Goal: Task Accomplishment & Management: Use online tool/utility

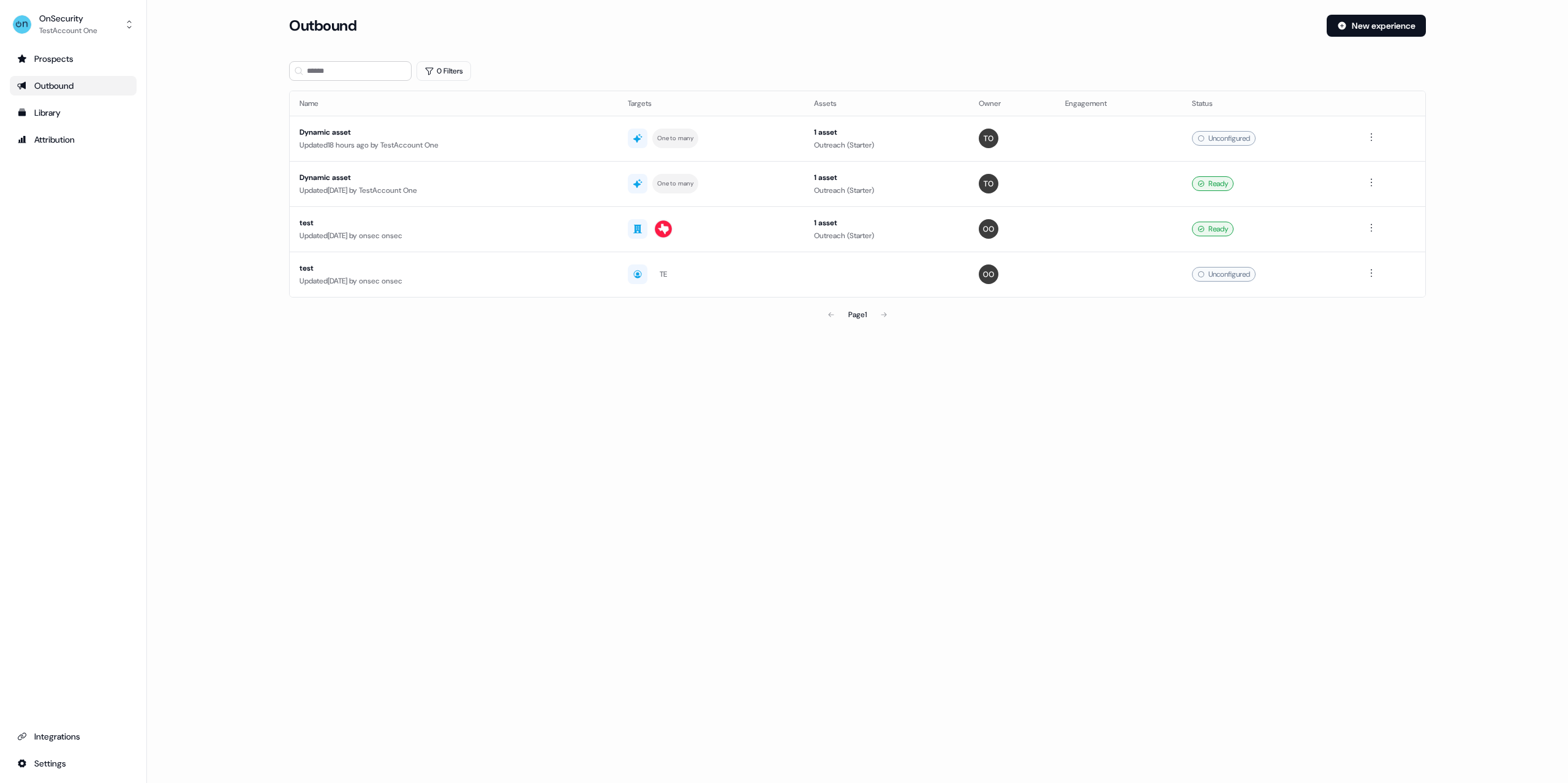
click at [390, 430] on div "Loading... Outbound New experience 0 Filters Name Targets Assets Owner Engageme…" at bounding box center [858, 392] width 1422 height 783
click at [61, 744] on link "Integrations" at bounding box center [72, 736] width 126 height 20
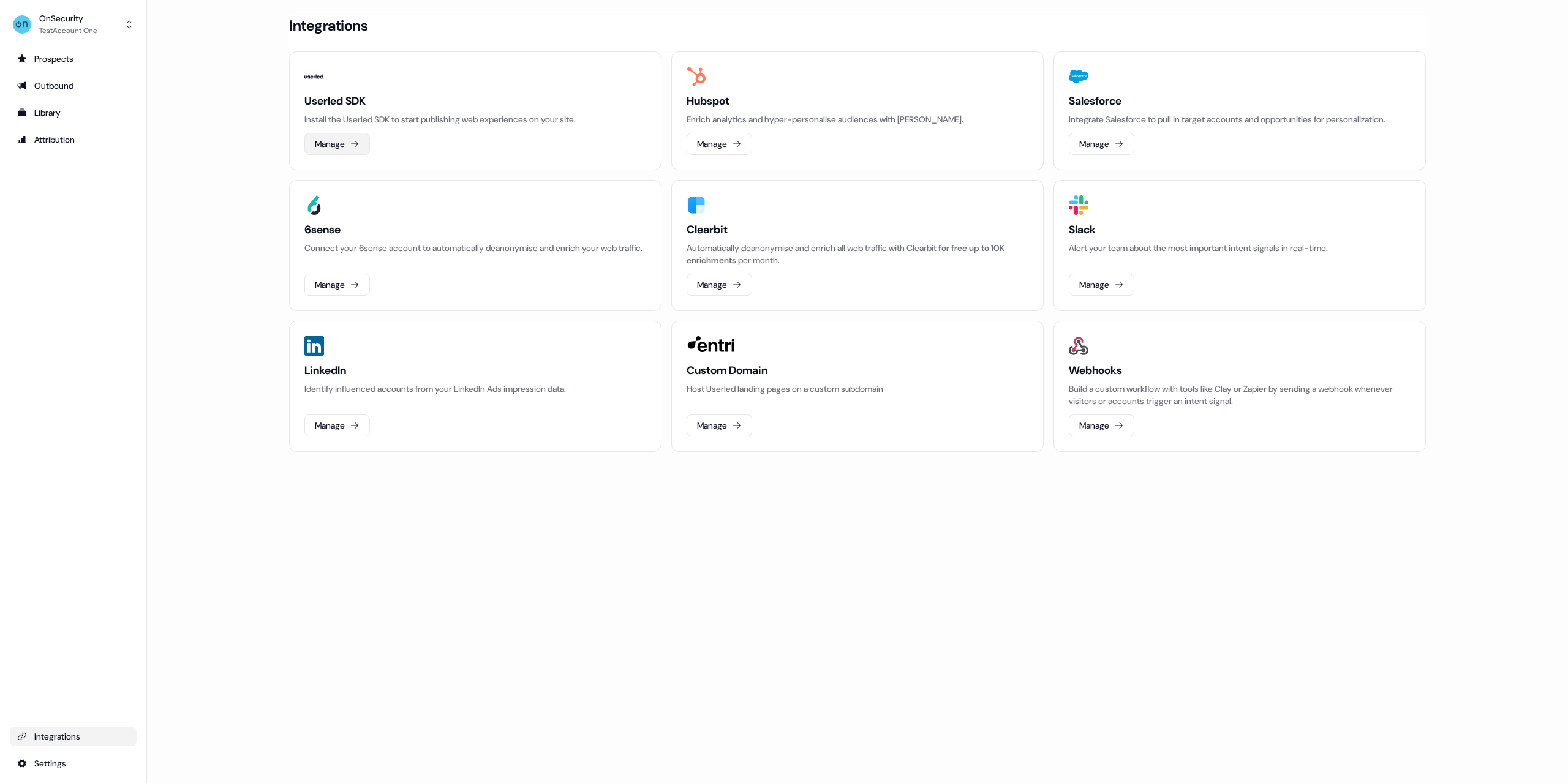
click at [321, 136] on button "Manage" at bounding box center [336, 143] width 66 height 22
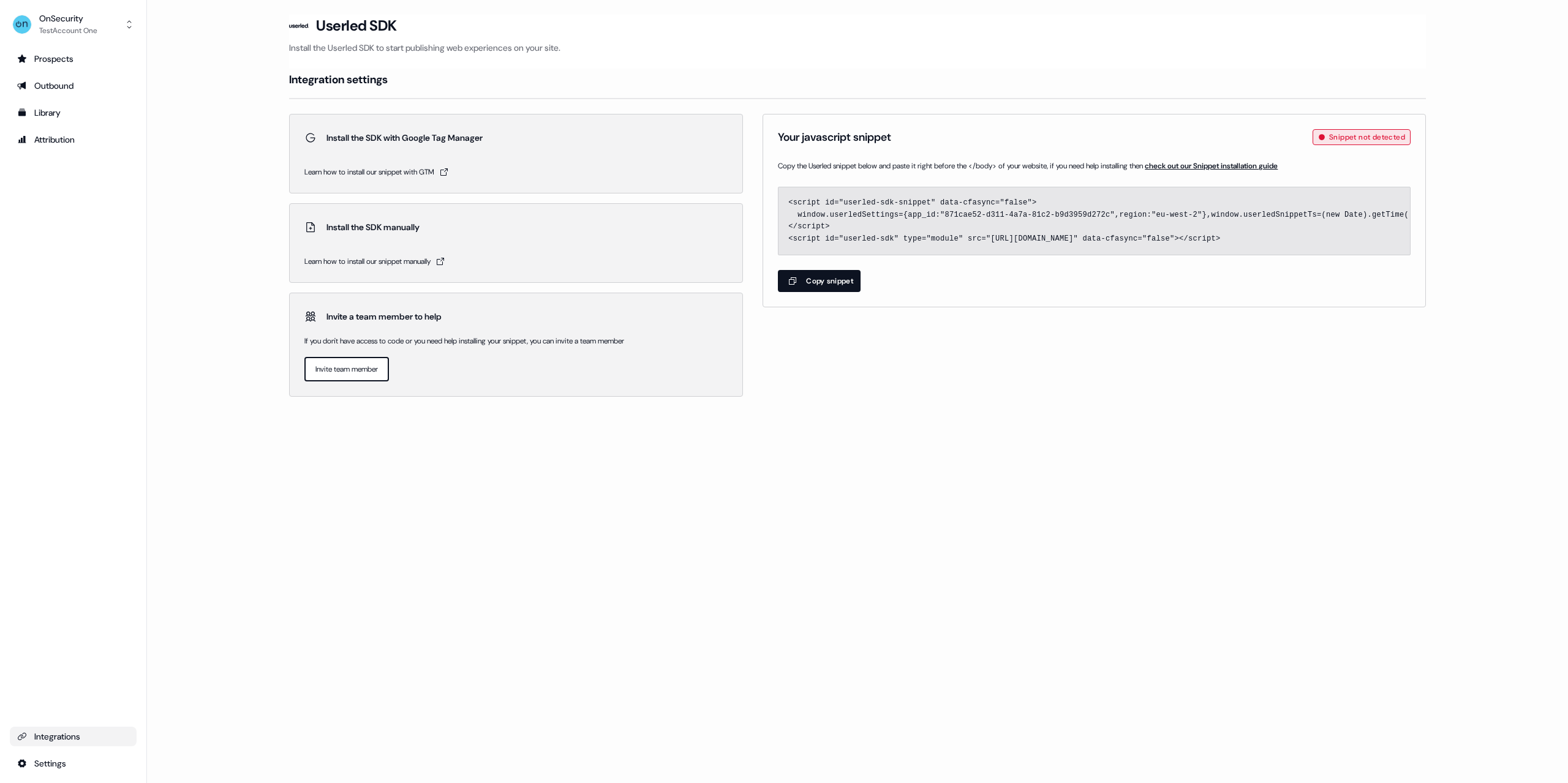
click at [829, 282] on button "Copy snippet" at bounding box center [819, 280] width 83 height 22
drag, startPoint x: 1183, startPoint y: 239, endPoint x: 973, endPoint y: 242, distance: 210.0
copy code "https://sdk.userledclient.io?appId=871cae52-d311-4a7a-81c2-b9d3959d272c&snippet…"
click at [71, 60] on div "Prospects" at bounding box center [73, 58] width 112 height 12
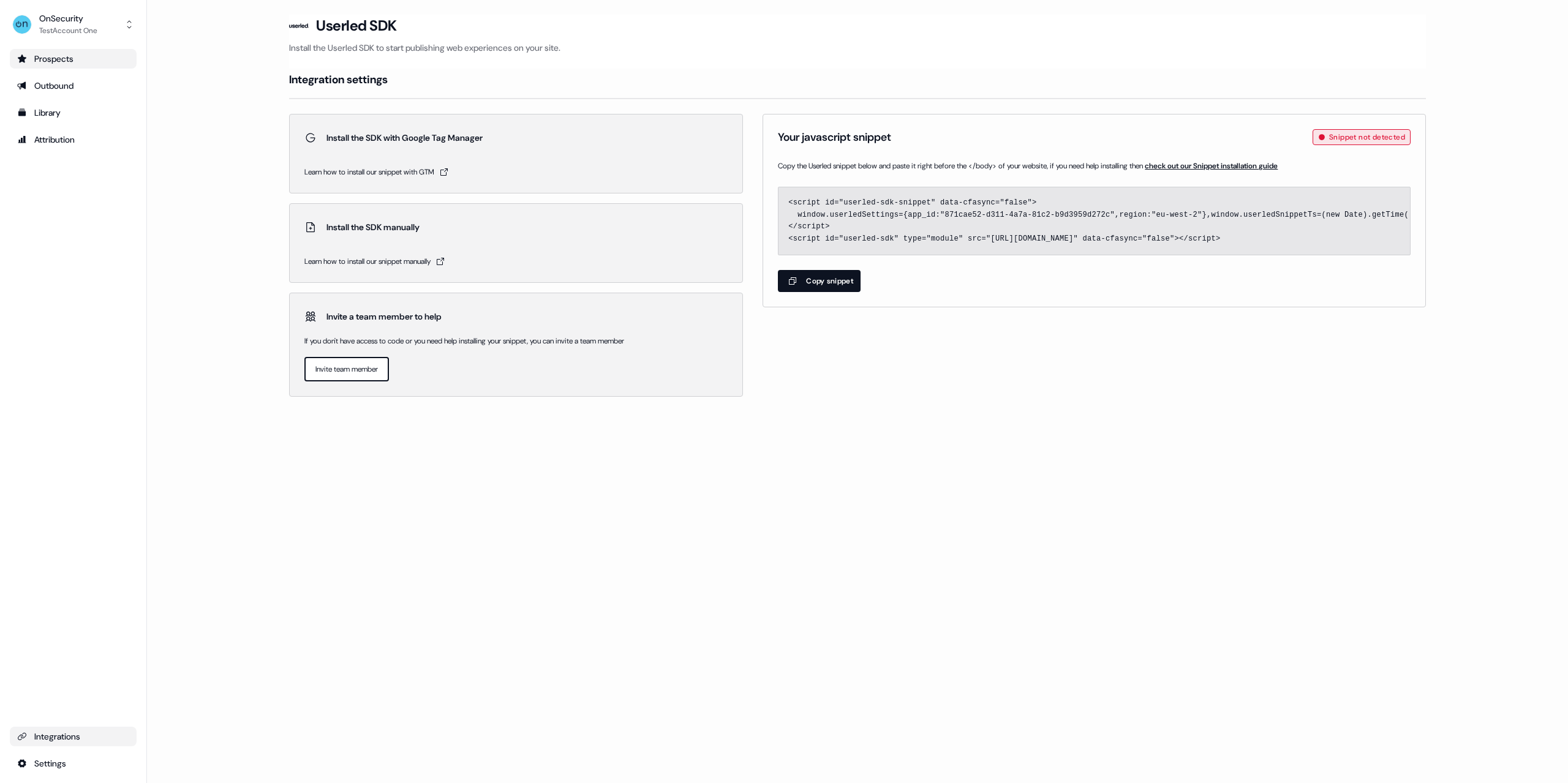
click at [62, 58] on div "Prospects" at bounding box center [73, 58] width 112 height 12
click at [68, 84] on div "Outbound" at bounding box center [73, 86] width 112 height 12
click at [215, 71] on main "Loading... Userled SDK Install the Userled SDK to start publishing web experien…" at bounding box center [858, 222] width 1422 height 416
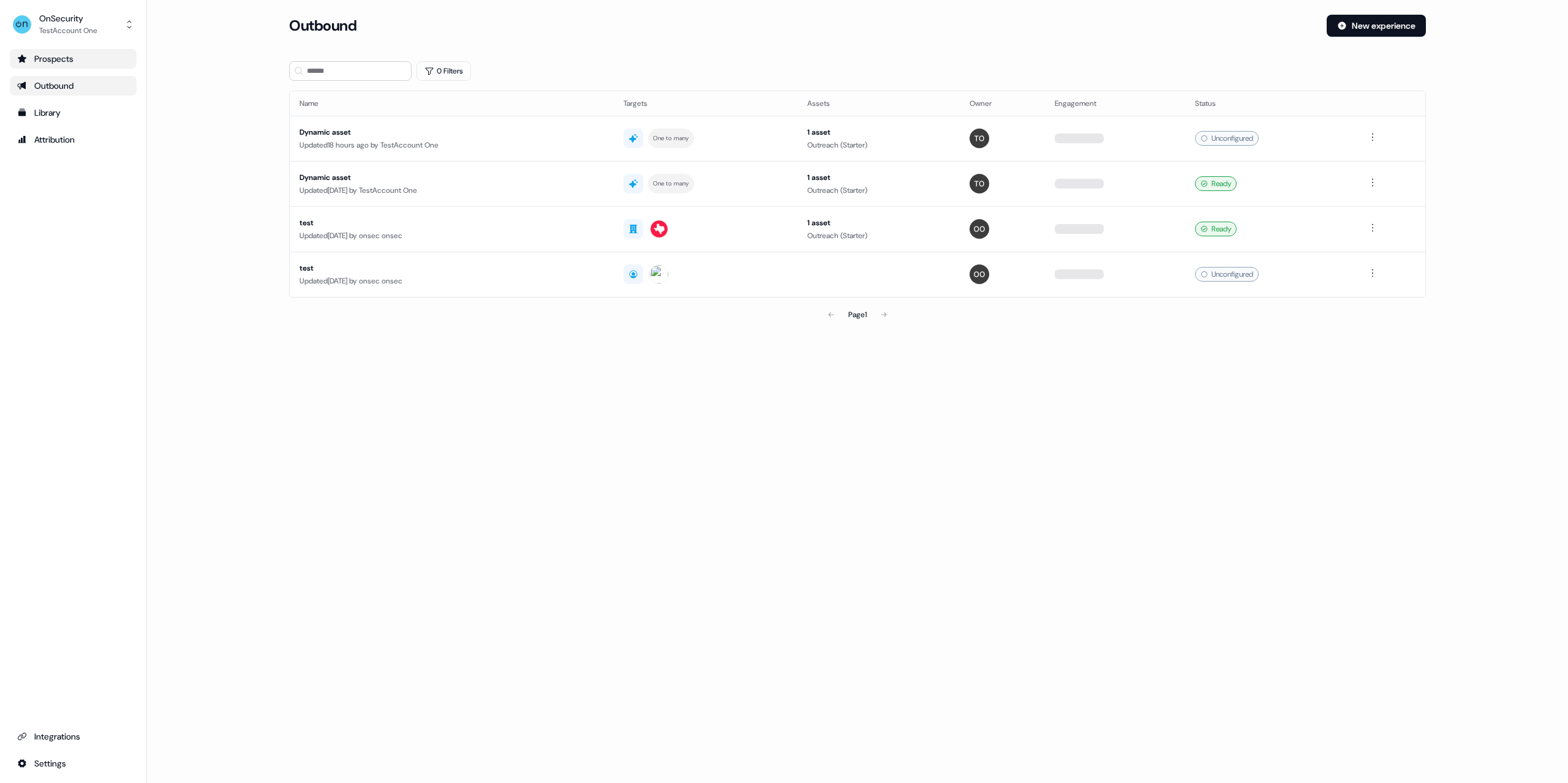
click at [58, 54] on div "Prospects" at bounding box center [73, 58] width 112 height 12
click at [83, 105] on link "Library" at bounding box center [72, 112] width 126 height 20
click at [1065, 137] on td at bounding box center [1119, 139] width 126 height 46
click at [337, 179] on div "Dynamic asset" at bounding box center [458, 177] width 318 height 12
click at [335, 228] on div "test" at bounding box center [458, 222] width 318 height 12
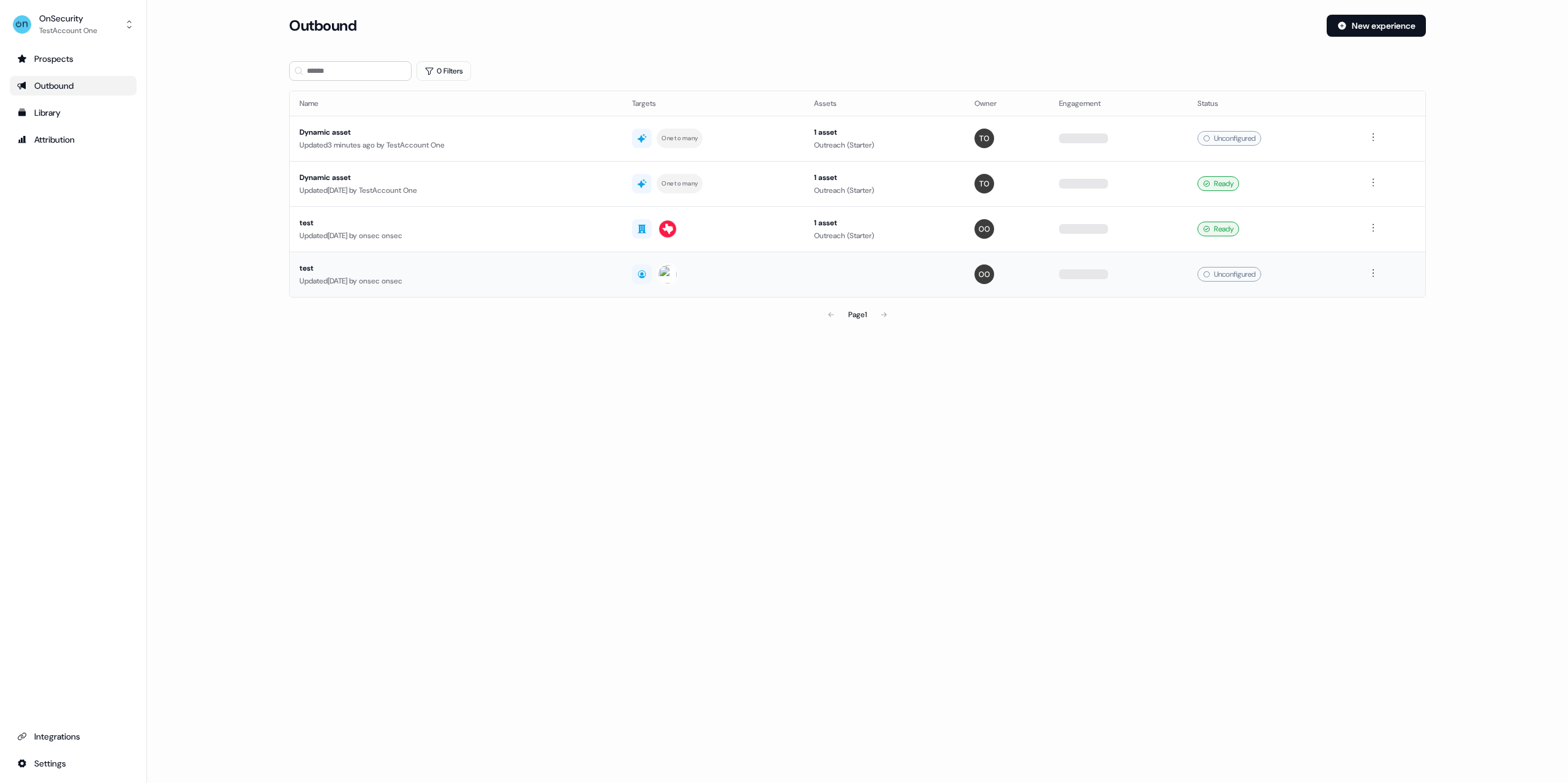
click at [354, 287] on td "test Updated 1 year ago by onsec onsec" at bounding box center [456, 275] width 333 height 46
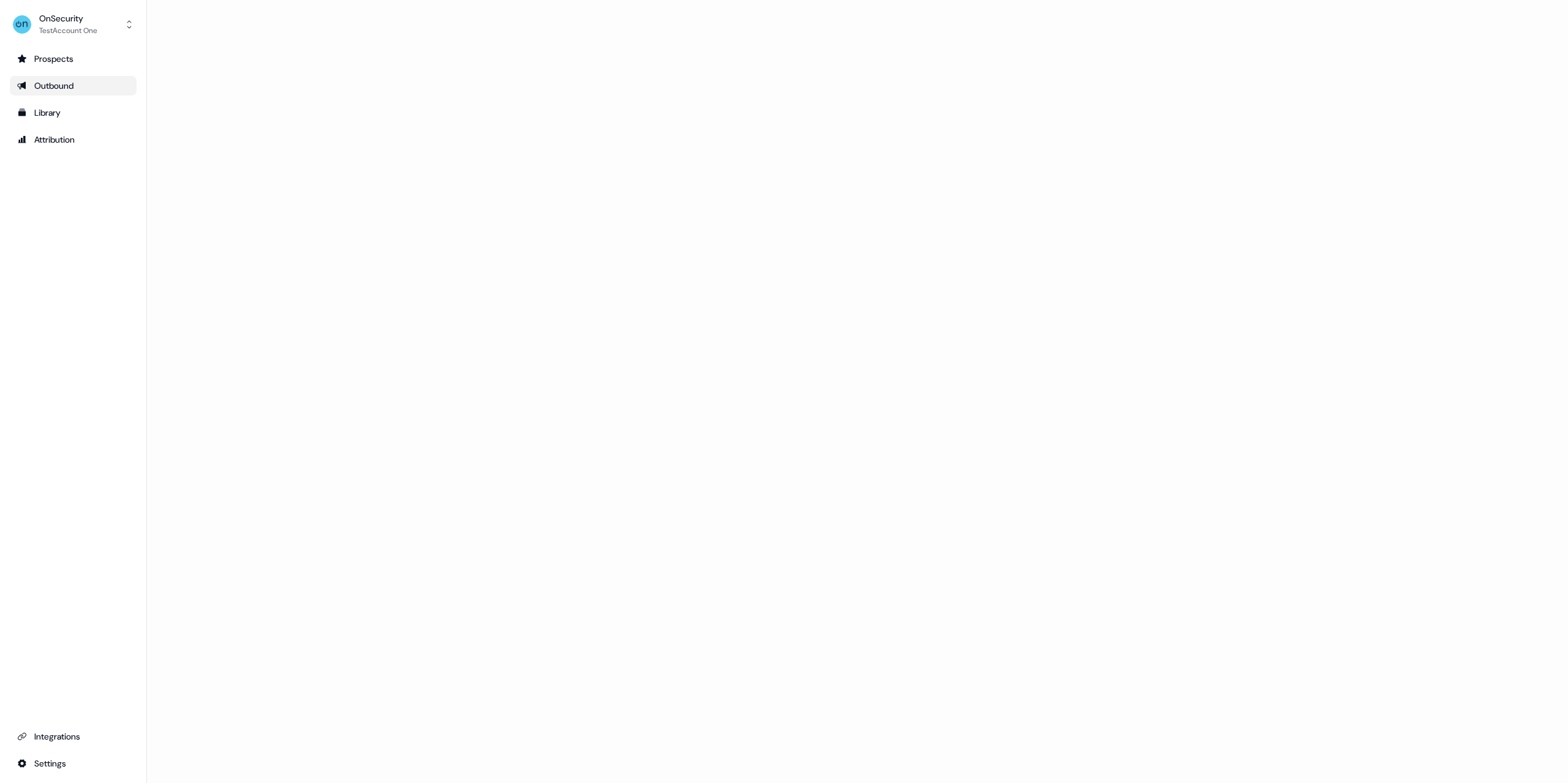
click at [359, 277] on div at bounding box center [858, 392] width 1422 height 783
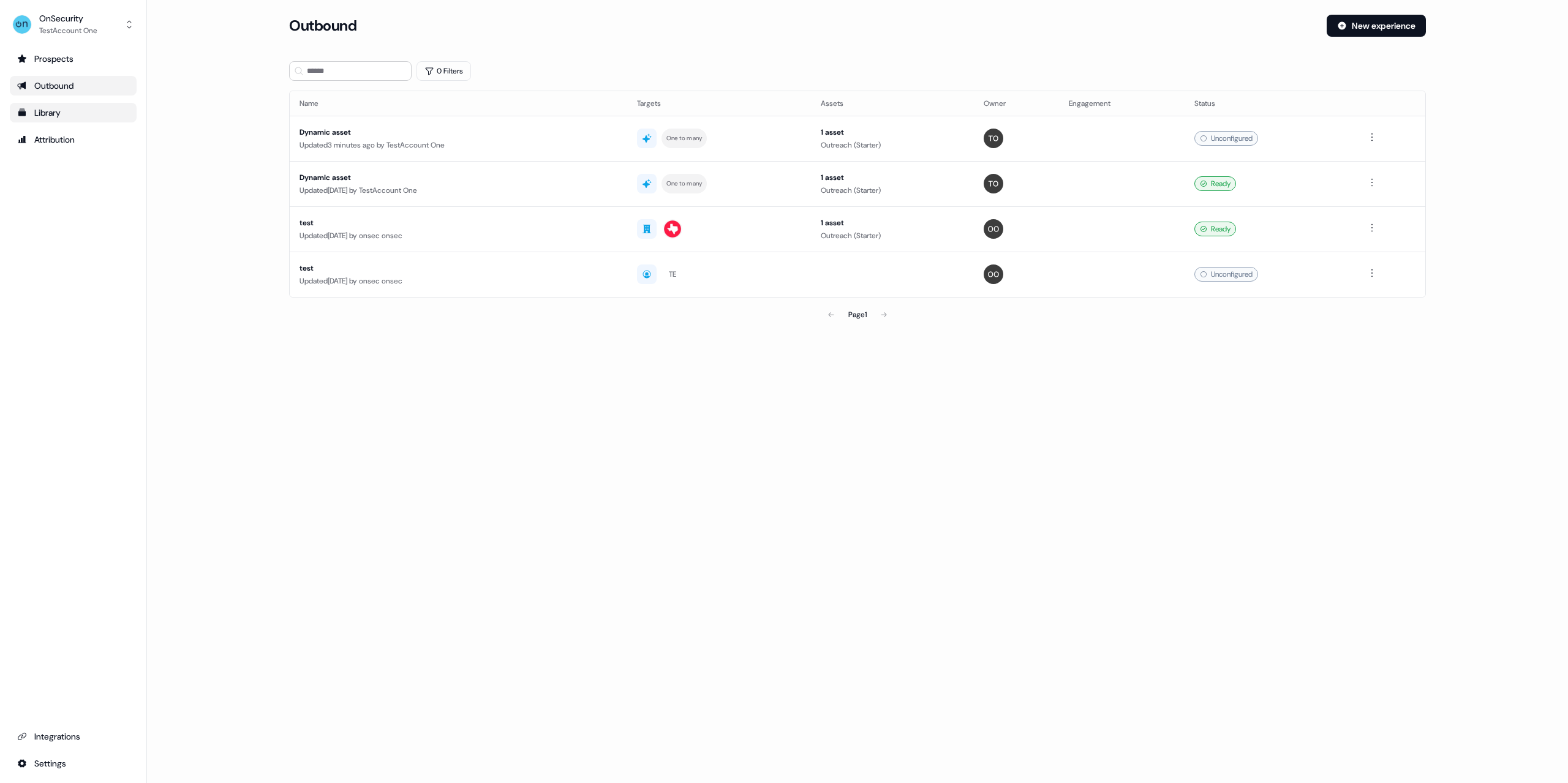
click at [65, 112] on div "Library" at bounding box center [73, 112] width 112 height 12
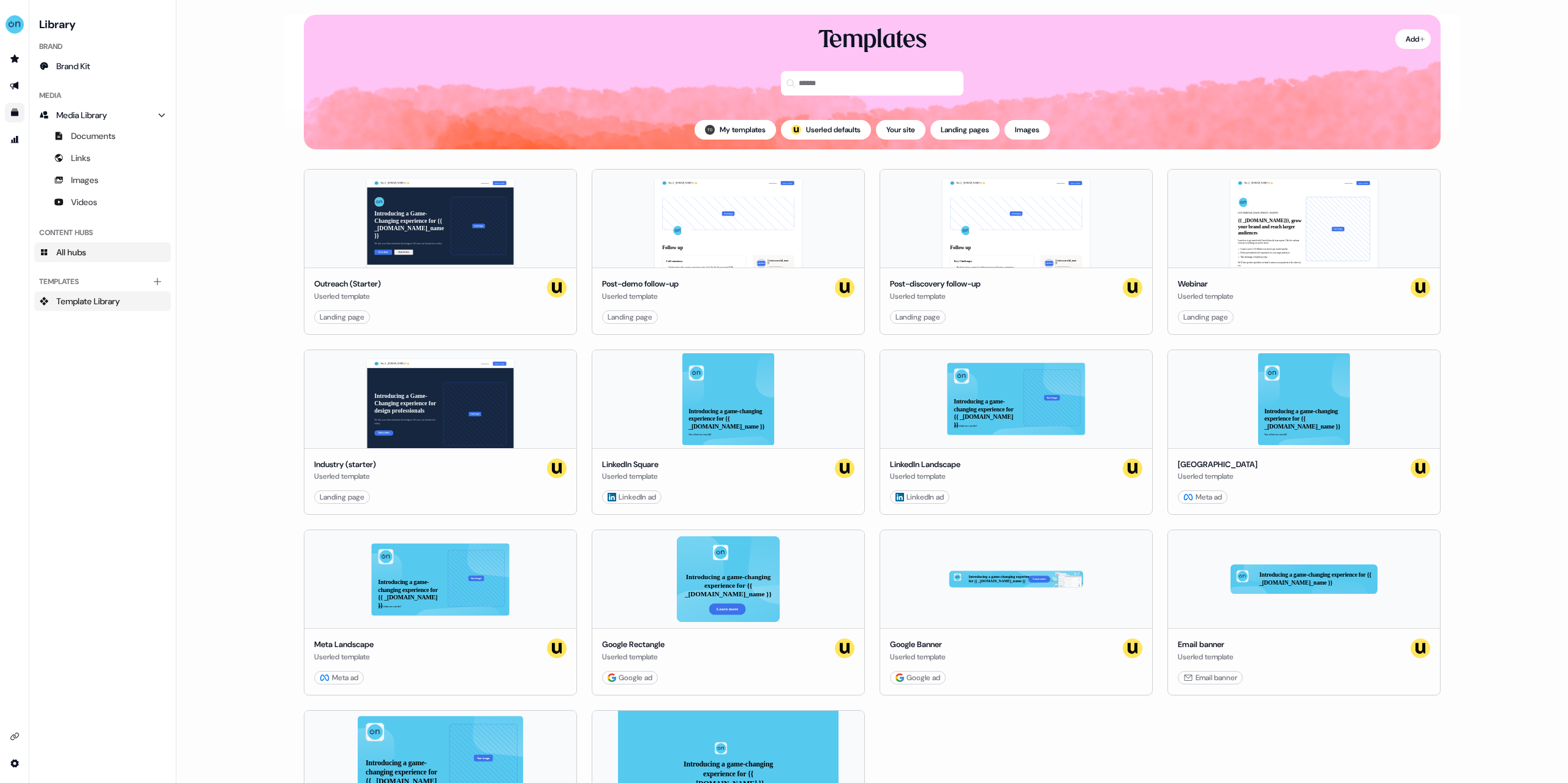
click at [77, 253] on span "All hubs" at bounding box center [71, 252] width 30 height 12
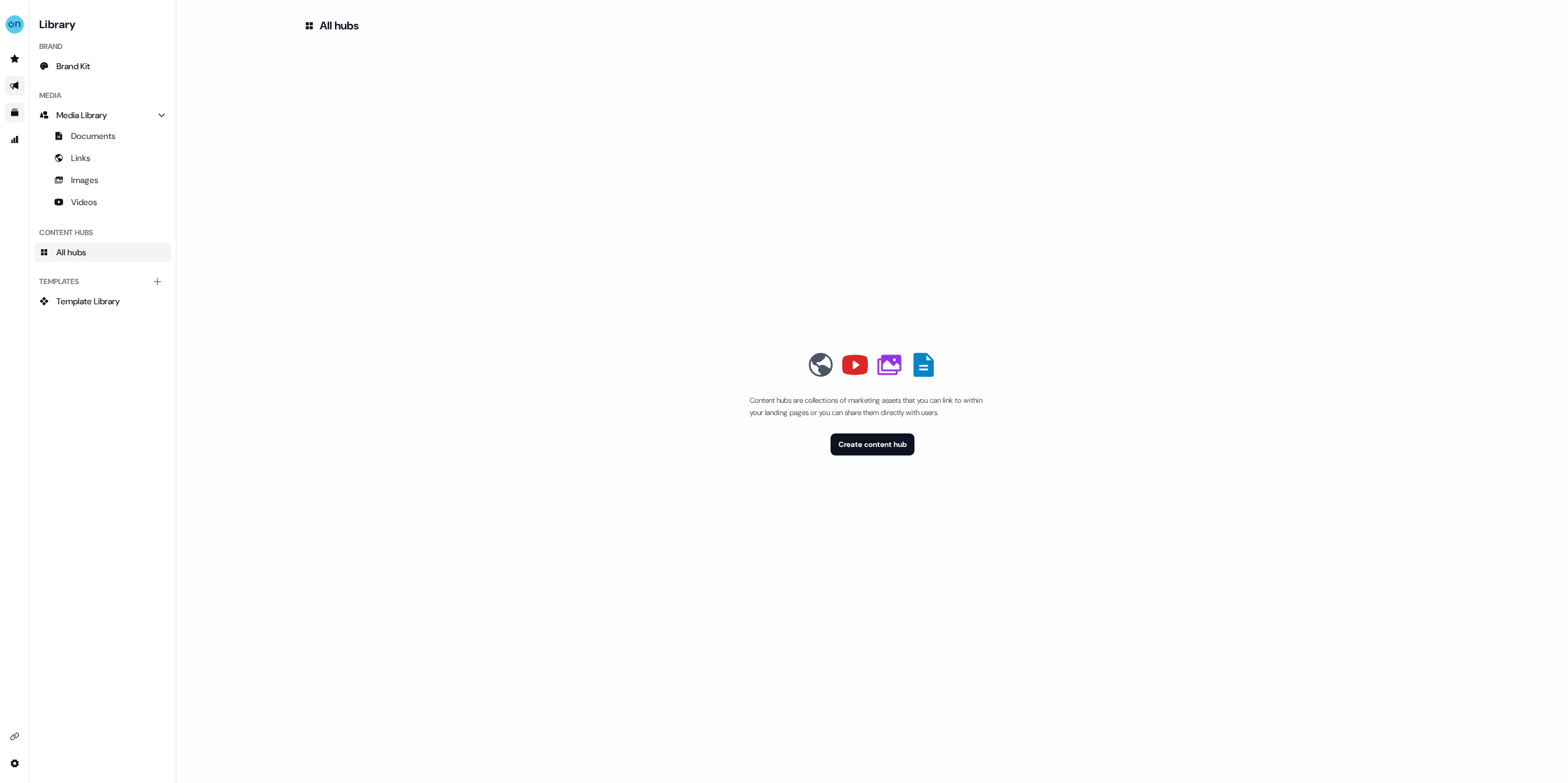
click at [10, 82] on icon "Go to outbound experience" at bounding box center [14, 86] width 10 height 10
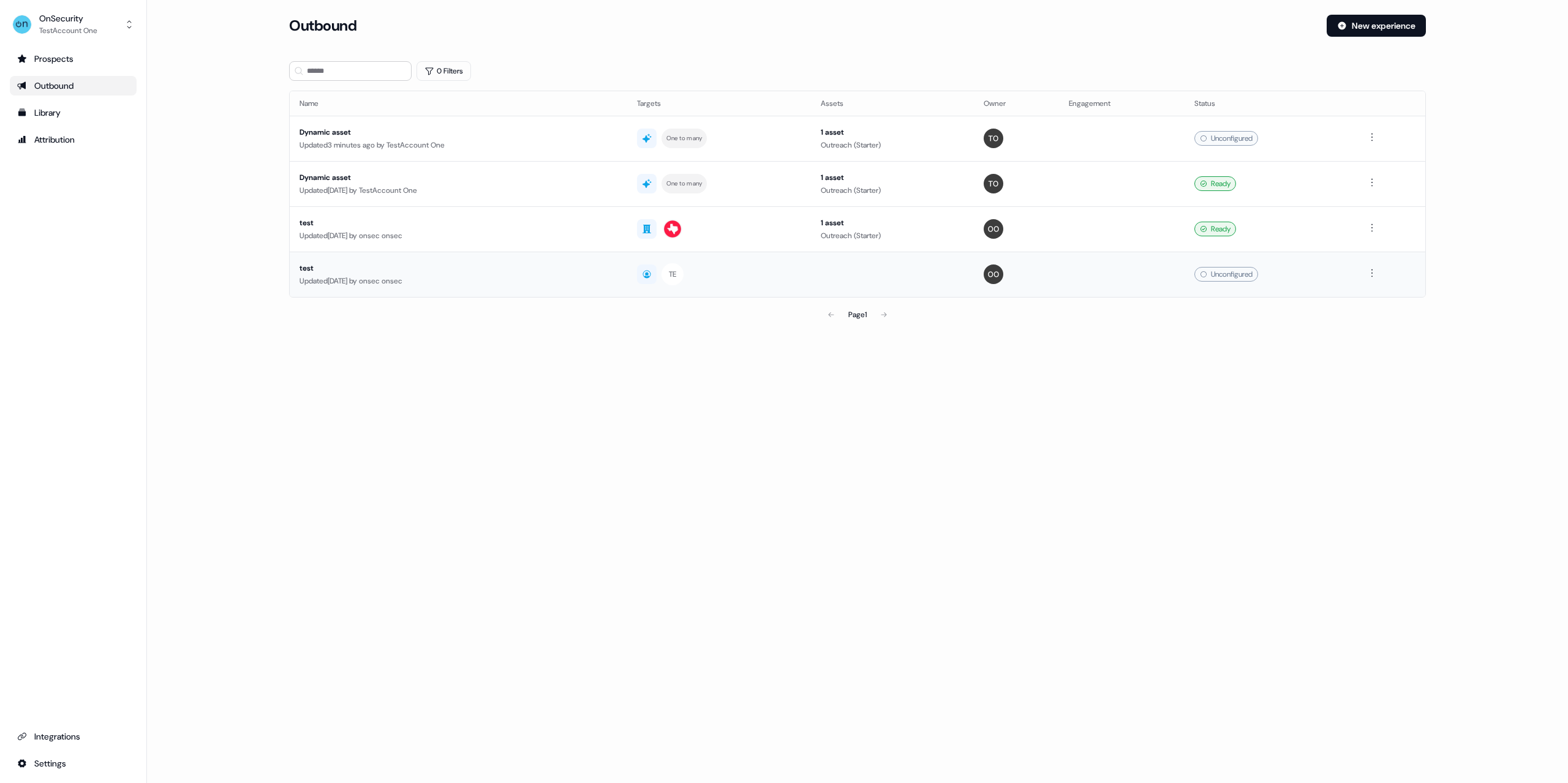
click at [370, 275] on div "test Updated 1 year ago by onsec onsec" at bounding box center [458, 275] width 318 height 25
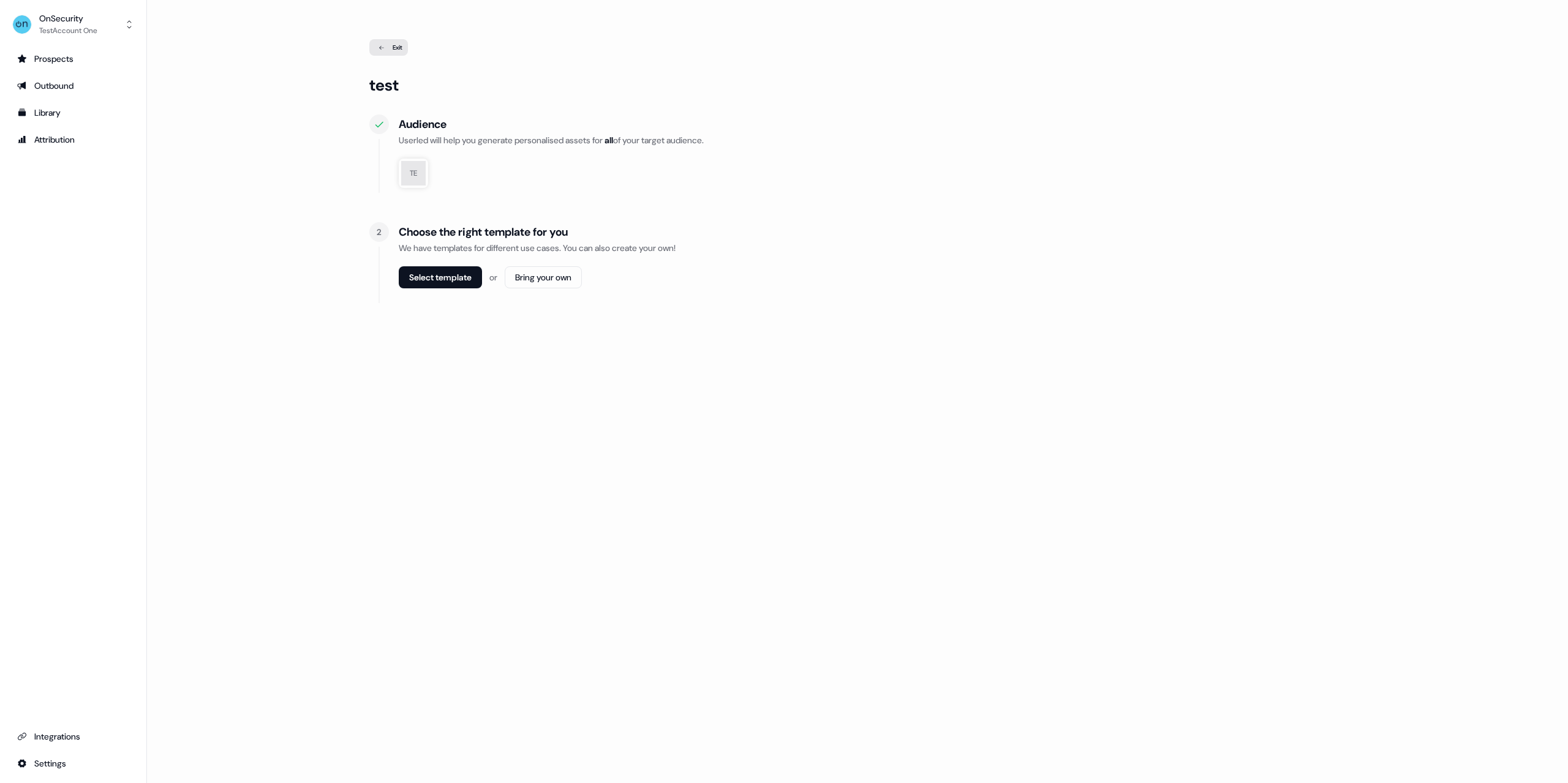
click at [65, 99] on ul "Prospects Outbound Library Attribution" at bounding box center [72, 100] width 126 height 101
click at [62, 86] on div "Outbound" at bounding box center [73, 86] width 112 height 12
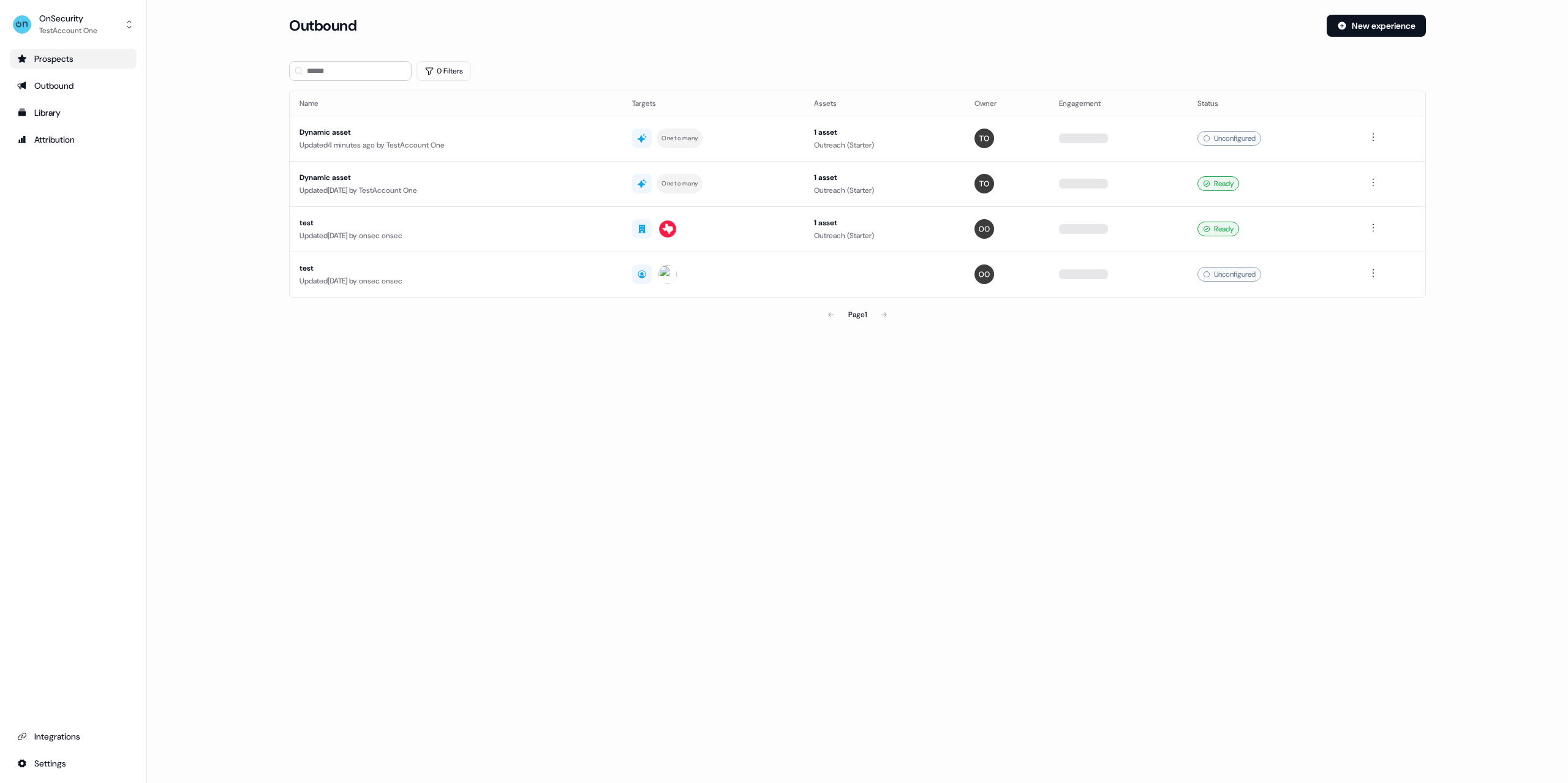
click at [59, 55] on div "Prospects" at bounding box center [73, 58] width 112 height 12
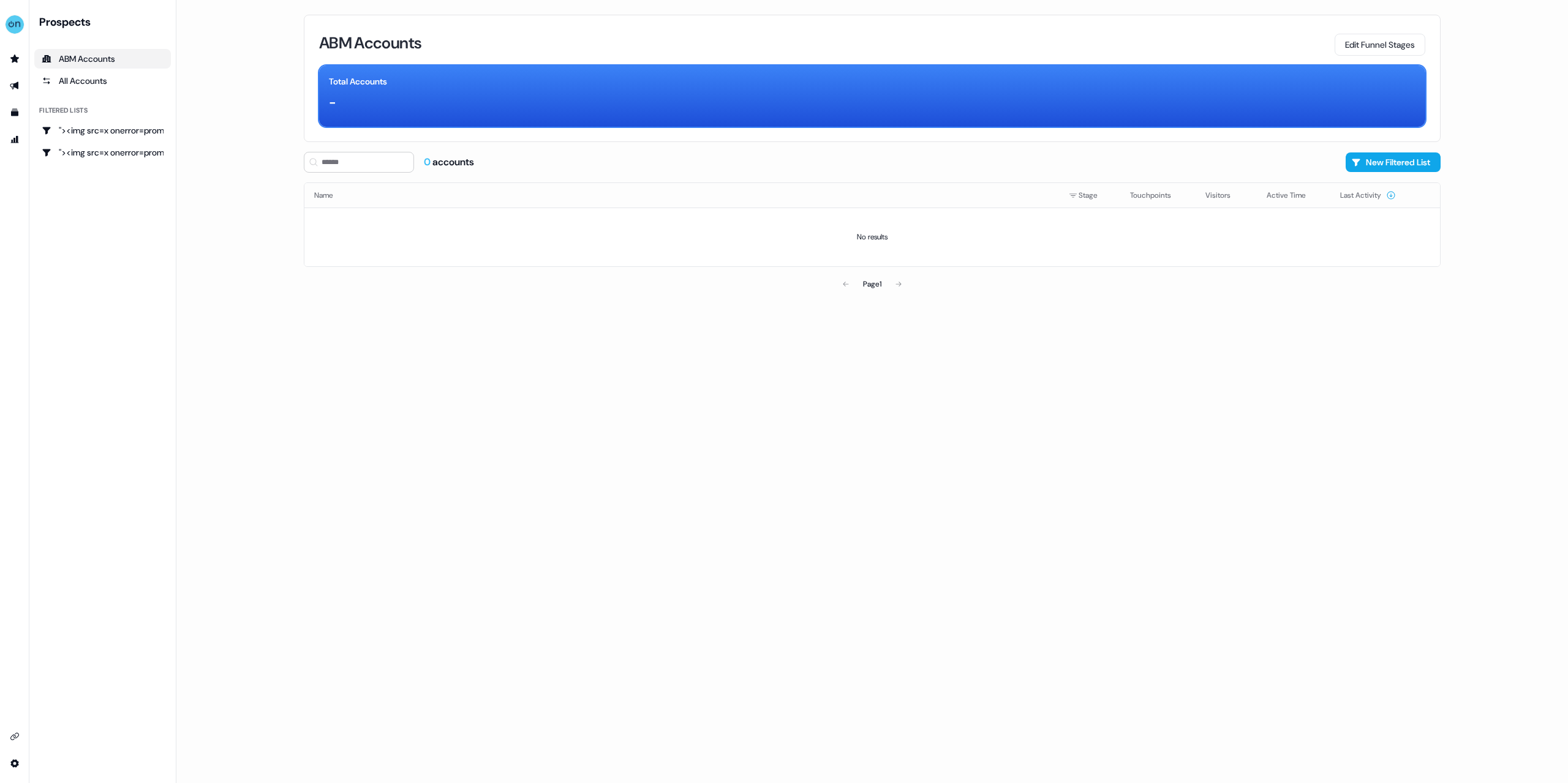
click at [79, 143] on ul ""><img src=x onerror=prompt();> "><img src=x onerror=prompt();>" at bounding box center [103, 142] width 137 height 42
click at [89, 135] on div ""><img src=x onerror=prompt();>" at bounding box center [103, 130] width 122 height 12
click at [20, 82] on link "Go to outbound experience" at bounding box center [14, 86] width 20 height 20
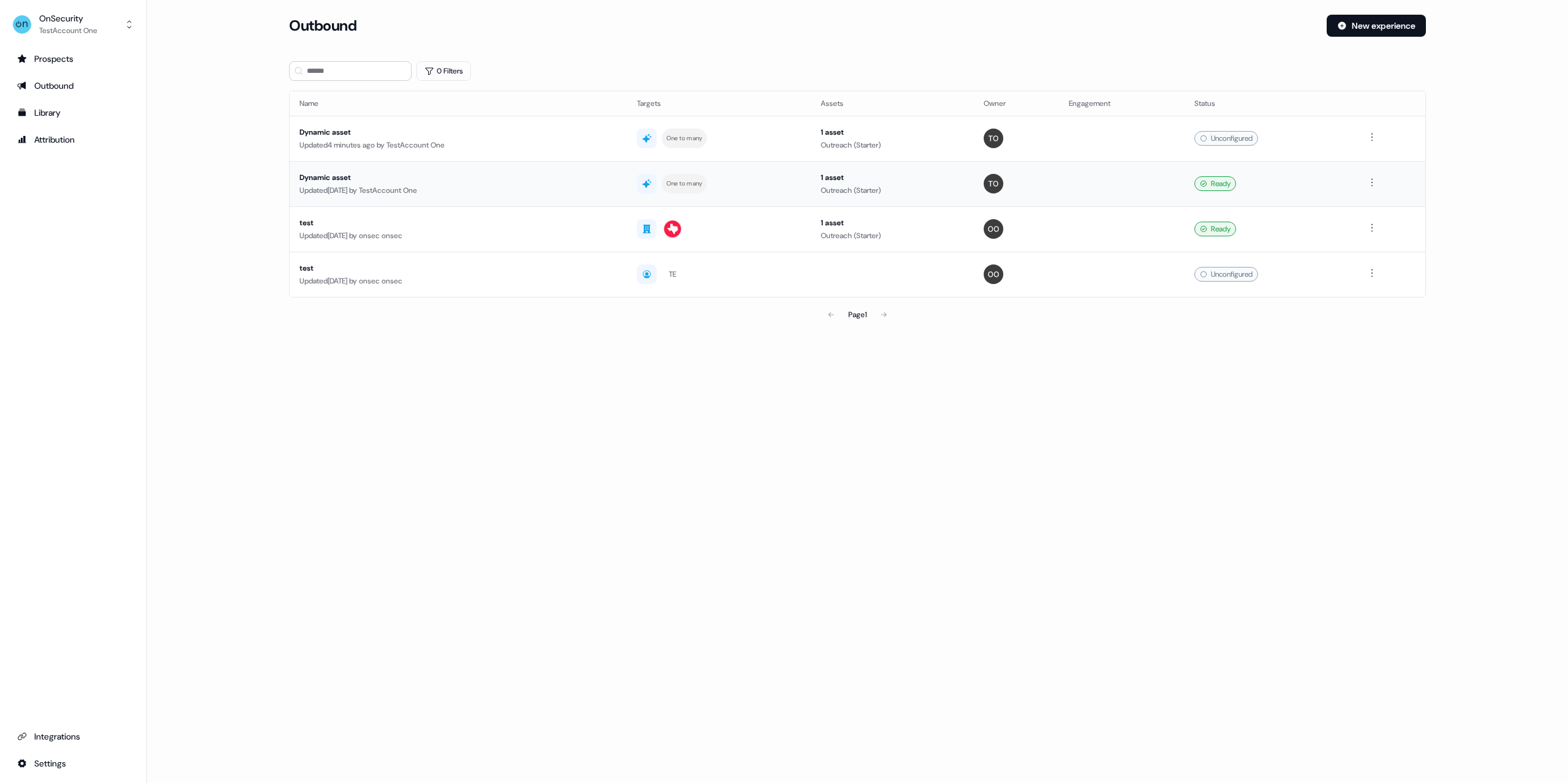
click at [352, 167] on td "Dynamic asset Updated 2 days ago by TestAccount One" at bounding box center [458, 184] width 337 height 46
click at [350, 126] on div "Dynamic asset" at bounding box center [455, 132] width 313 height 12
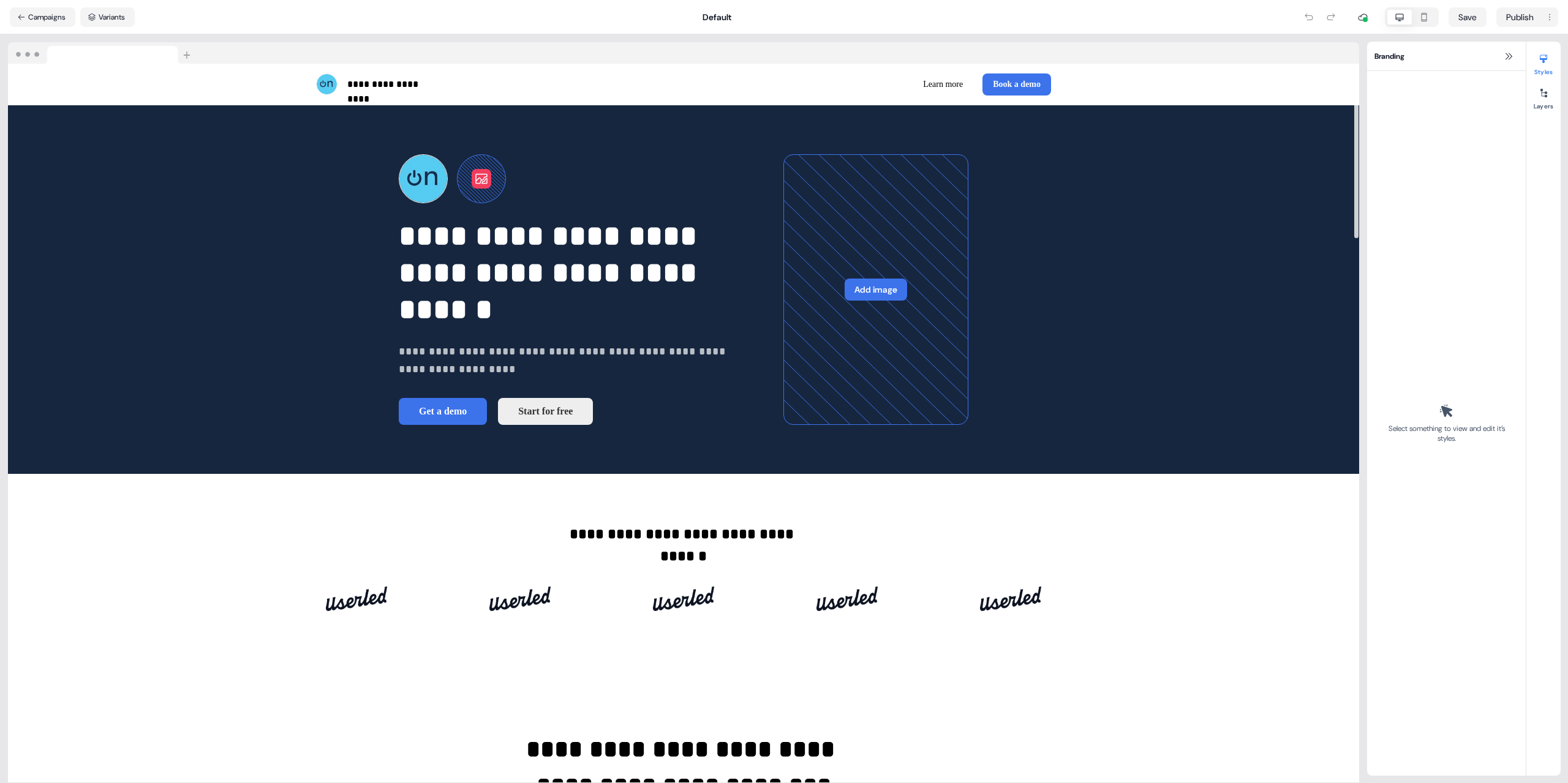
click at [1407, 220] on div "Select something to view and edit it’s styles." at bounding box center [1446, 424] width 143 height 691
click at [498, 425] on button "Start for free" at bounding box center [545, 411] width 95 height 27
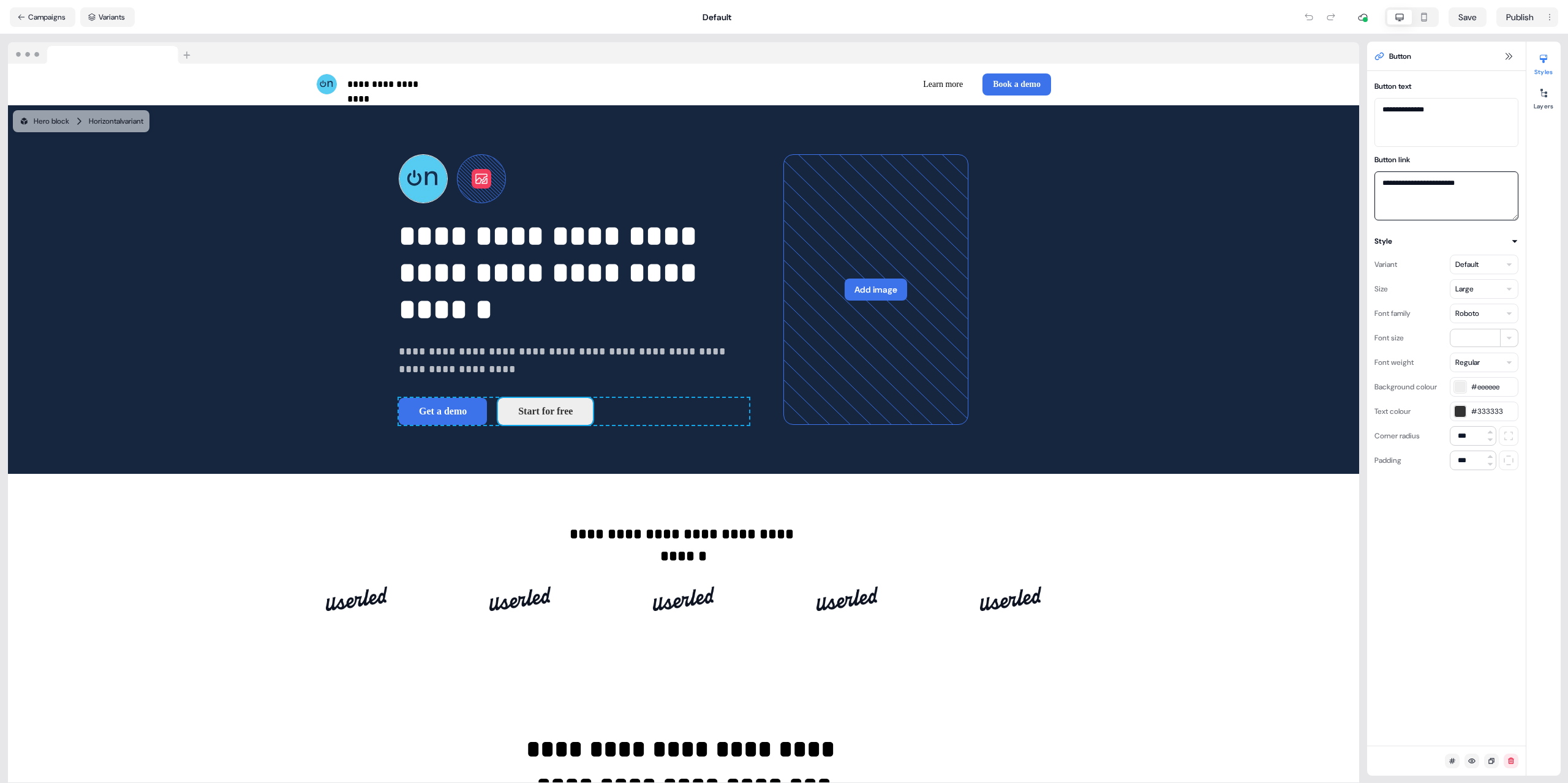
click at [1492, 190] on textarea "**********" at bounding box center [1446, 196] width 143 height 49
click at [1505, 61] on icon at bounding box center [1509, 56] width 10 height 10
click at [1512, 52] on icon at bounding box center [1509, 56] width 10 height 10
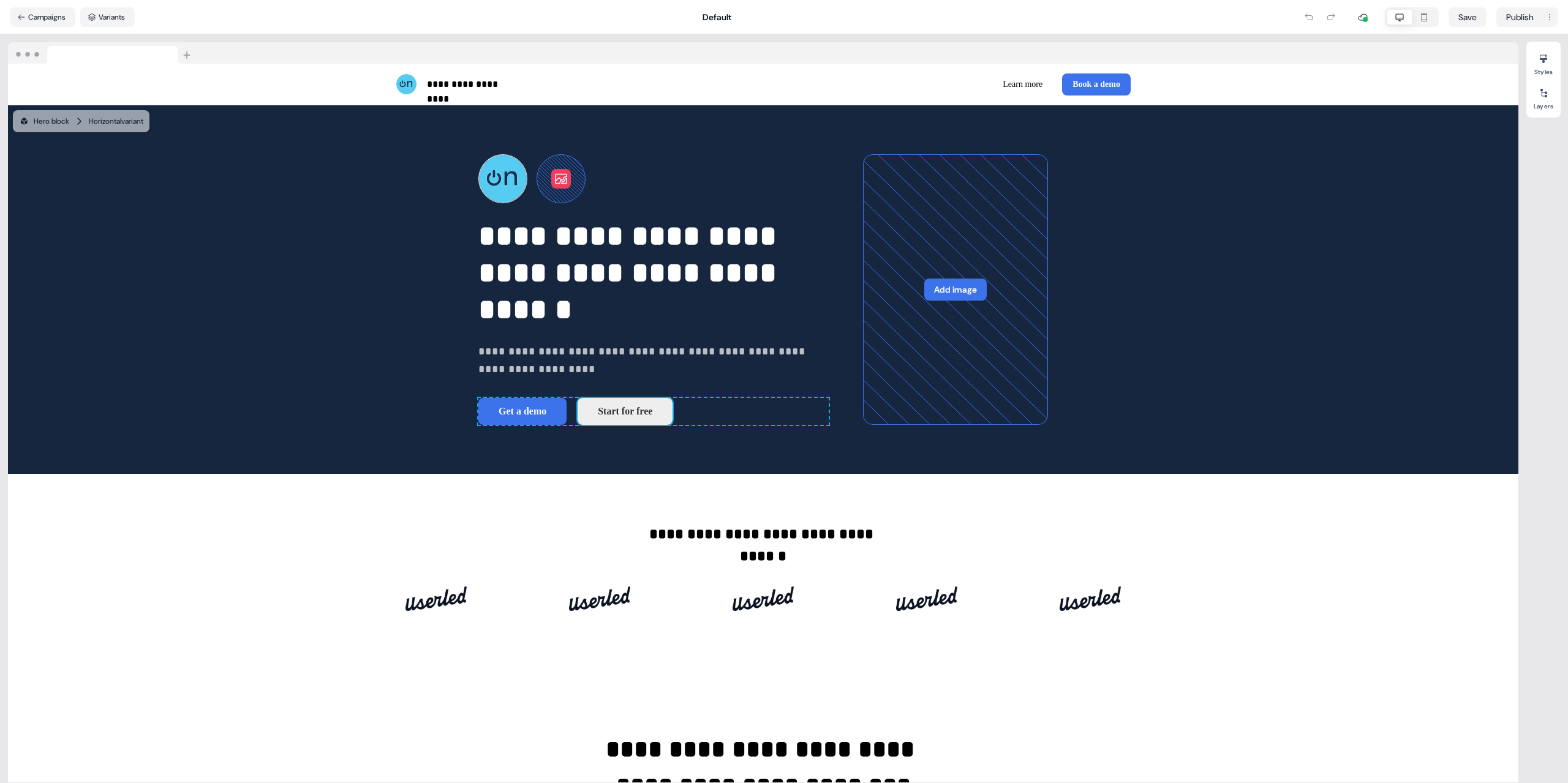
click at [1510, 59] on div at bounding box center [763, 52] width 1511 height 22
click at [1543, 101] on div at bounding box center [1543, 93] width 20 height 20
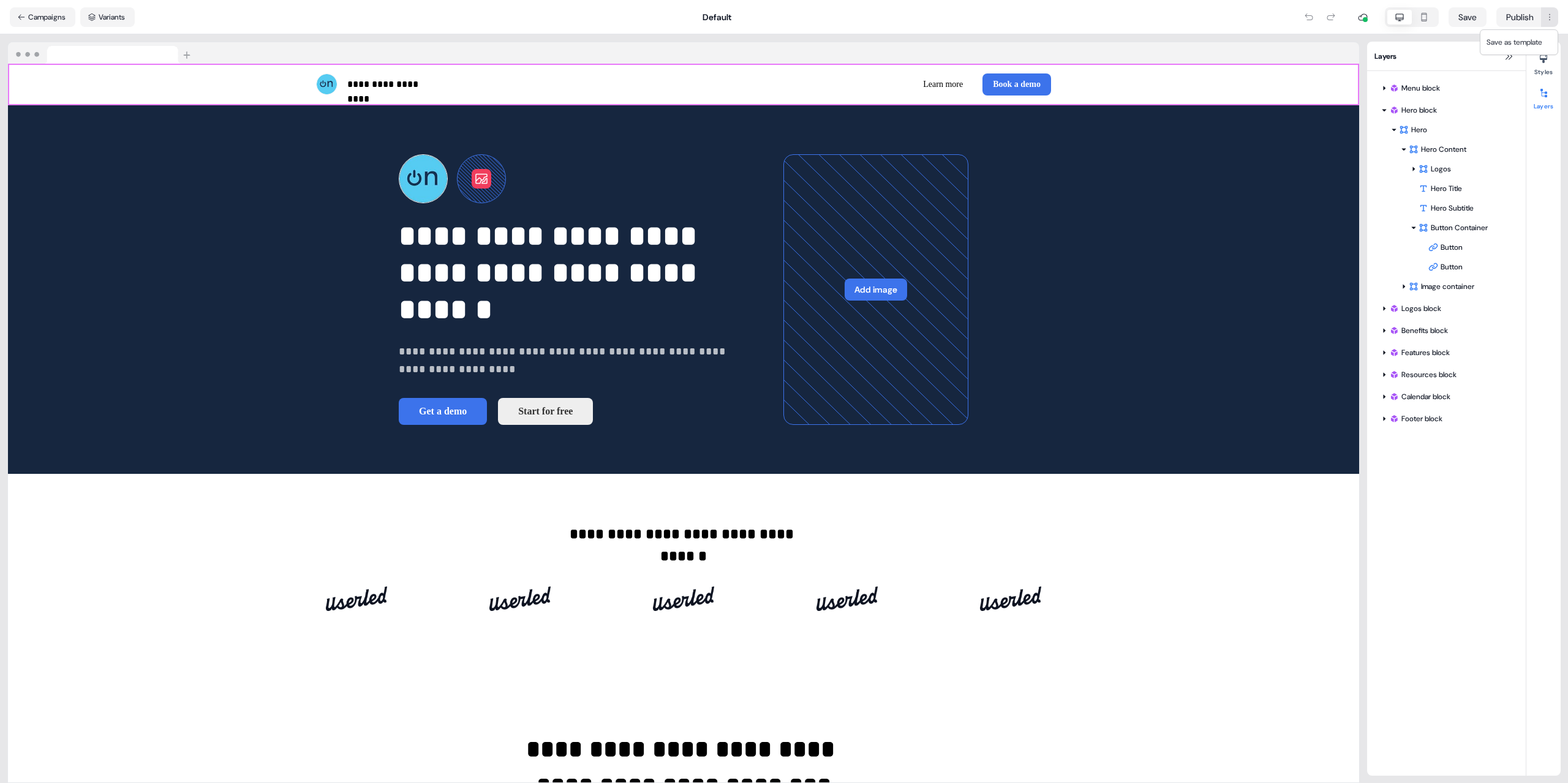
click at [1547, 16] on html "**********" at bounding box center [784, 392] width 1568 height 783
click at [1519, 20] on html "**********" at bounding box center [784, 392] width 1568 height 783
click at [1518, 20] on html "**********" at bounding box center [784, 392] width 1568 height 783
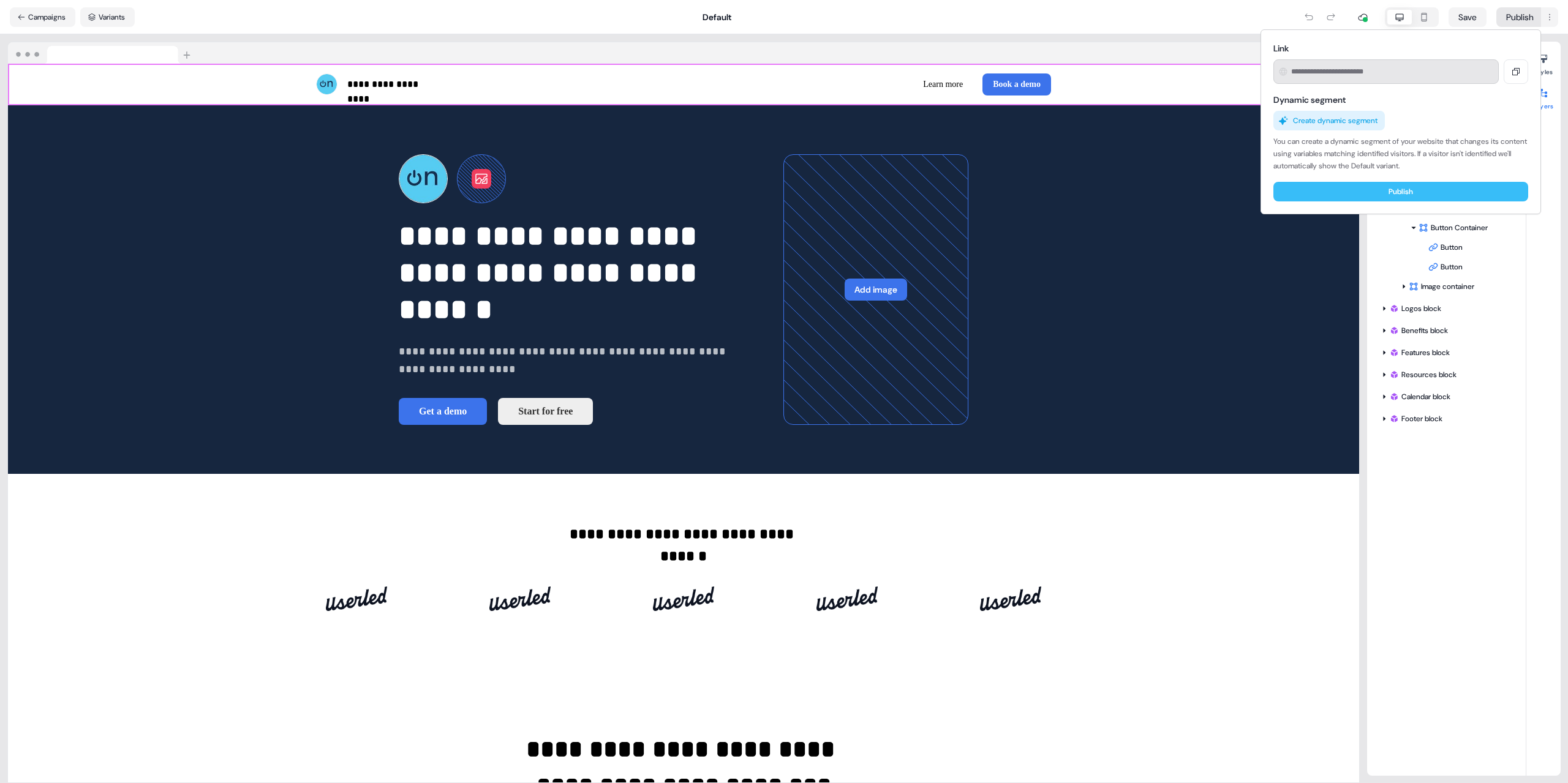
click at [1371, 196] on button "Publish" at bounding box center [1401, 191] width 255 height 20
type input "**********"
click at [27, 58] on html "**********" at bounding box center [784, 392] width 1568 height 783
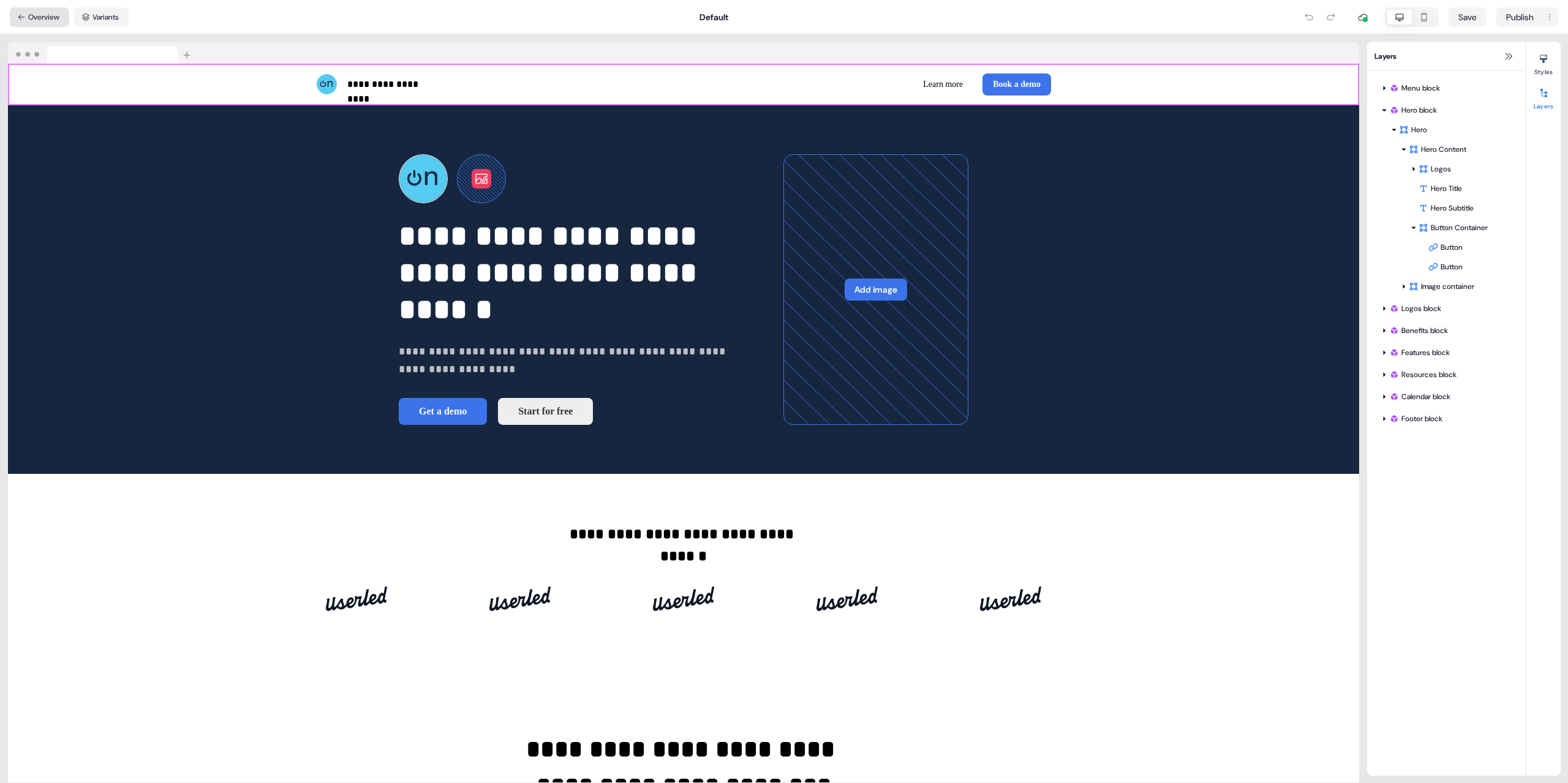
click at [33, 16] on button "Overview" at bounding box center [39, 17] width 60 height 20
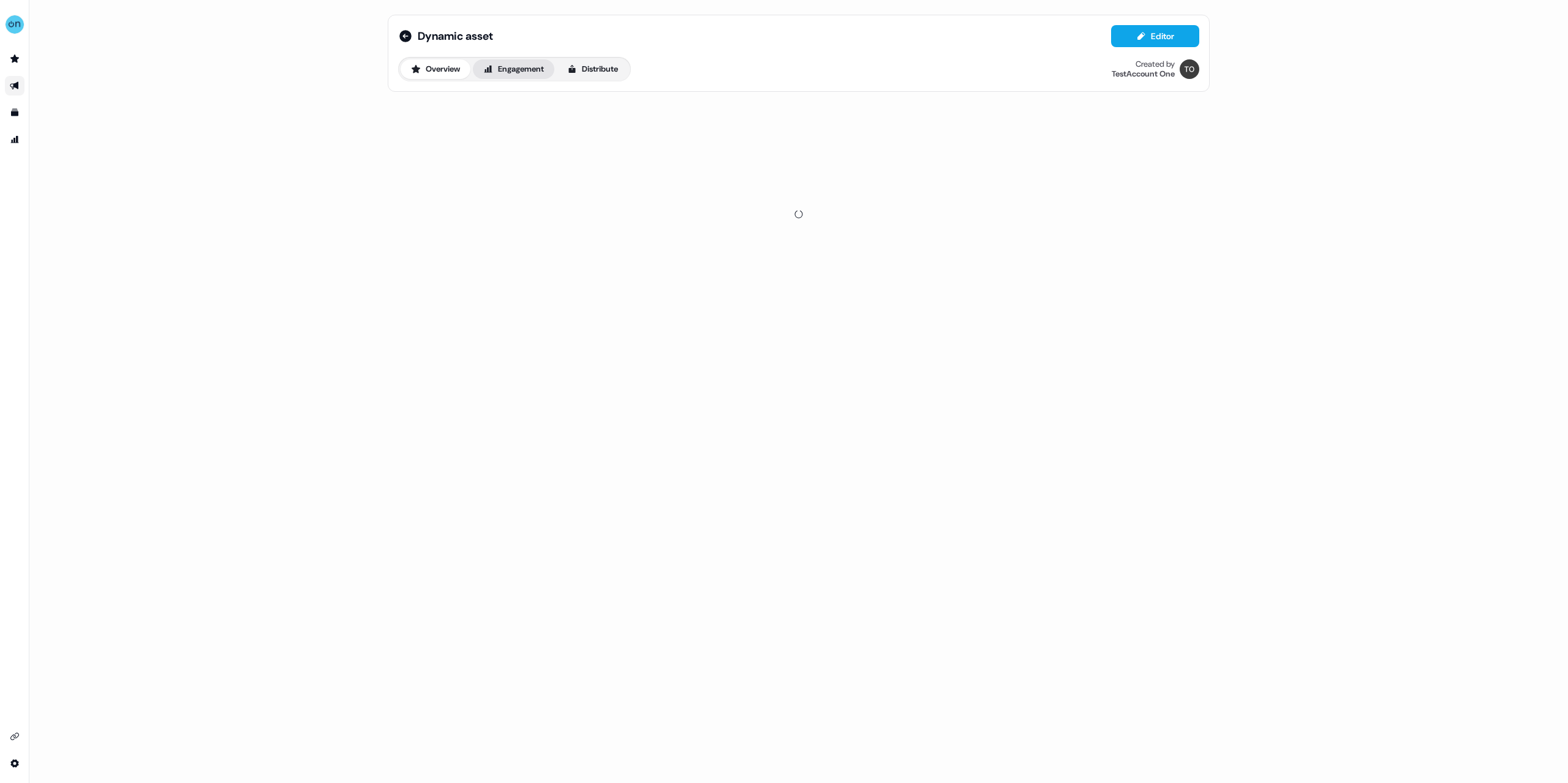
click at [535, 67] on button "Engagement" at bounding box center [514, 69] width 82 height 20
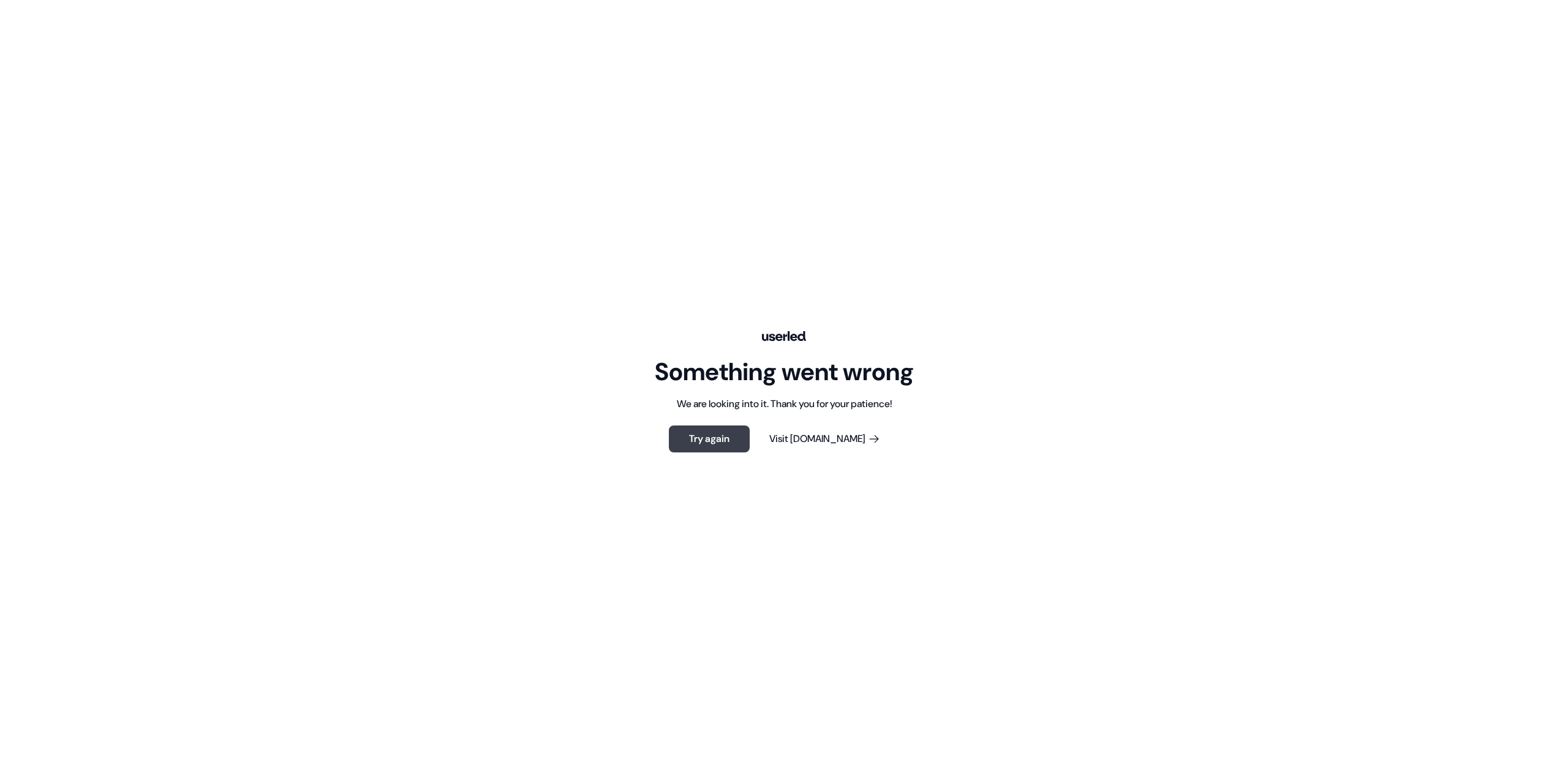
click at [740, 442] on button "Try again" at bounding box center [709, 439] width 81 height 27
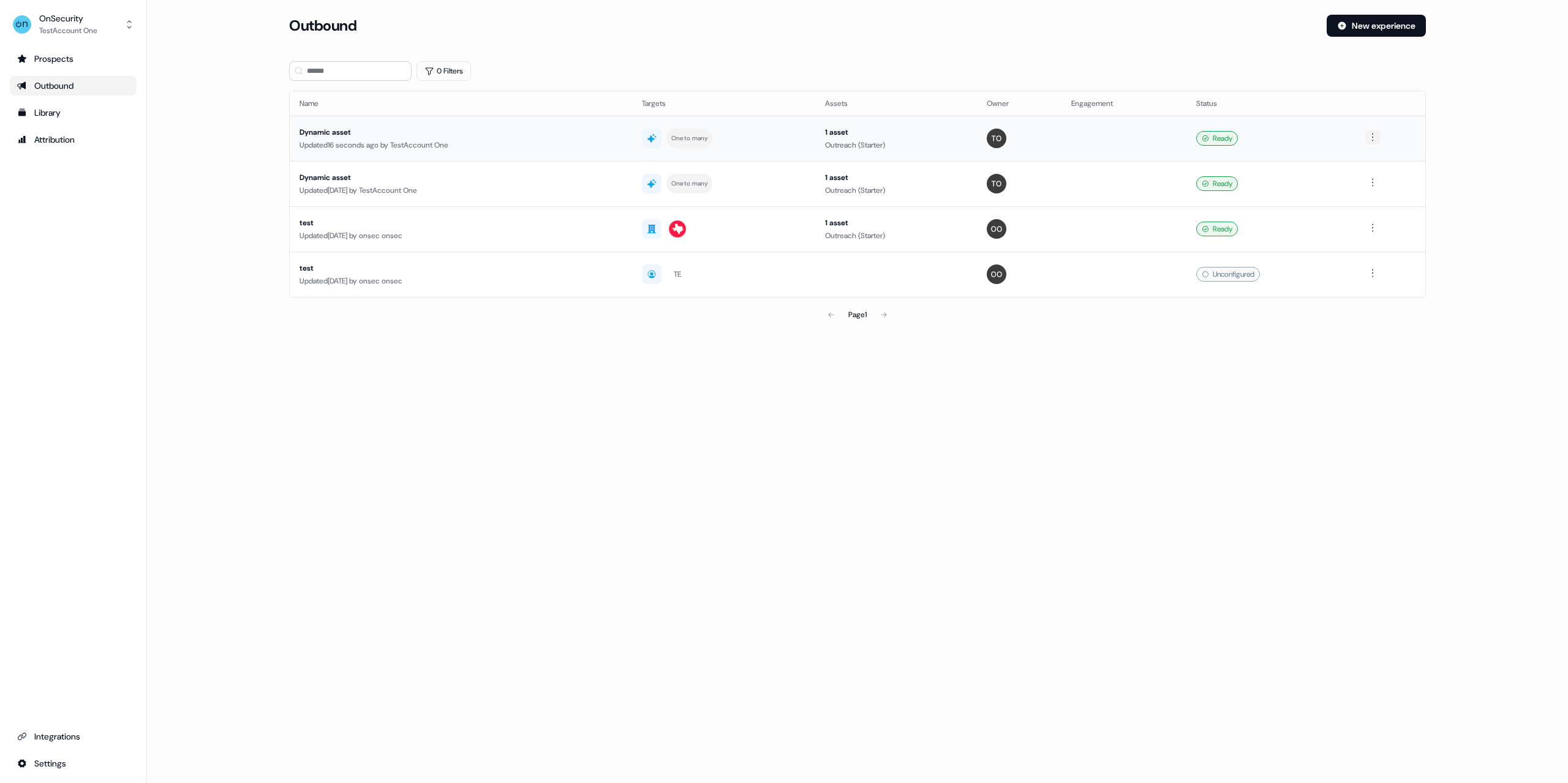
click at [1374, 139] on html "For the best experience switch devices to a bigger screen. Go to [DOMAIN_NAME] …" at bounding box center [784, 392] width 1568 height 783
click at [1356, 19] on html "For the best experience switch devices to a bigger screen. Go to Userled.io OnS…" at bounding box center [784, 392] width 1568 height 783
click at [1350, 29] on button "New experience" at bounding box center [1376, 25] width 99 height 22
click at [78, 115] on div "Library" at bounding box center [73, 112] width 112 height 12
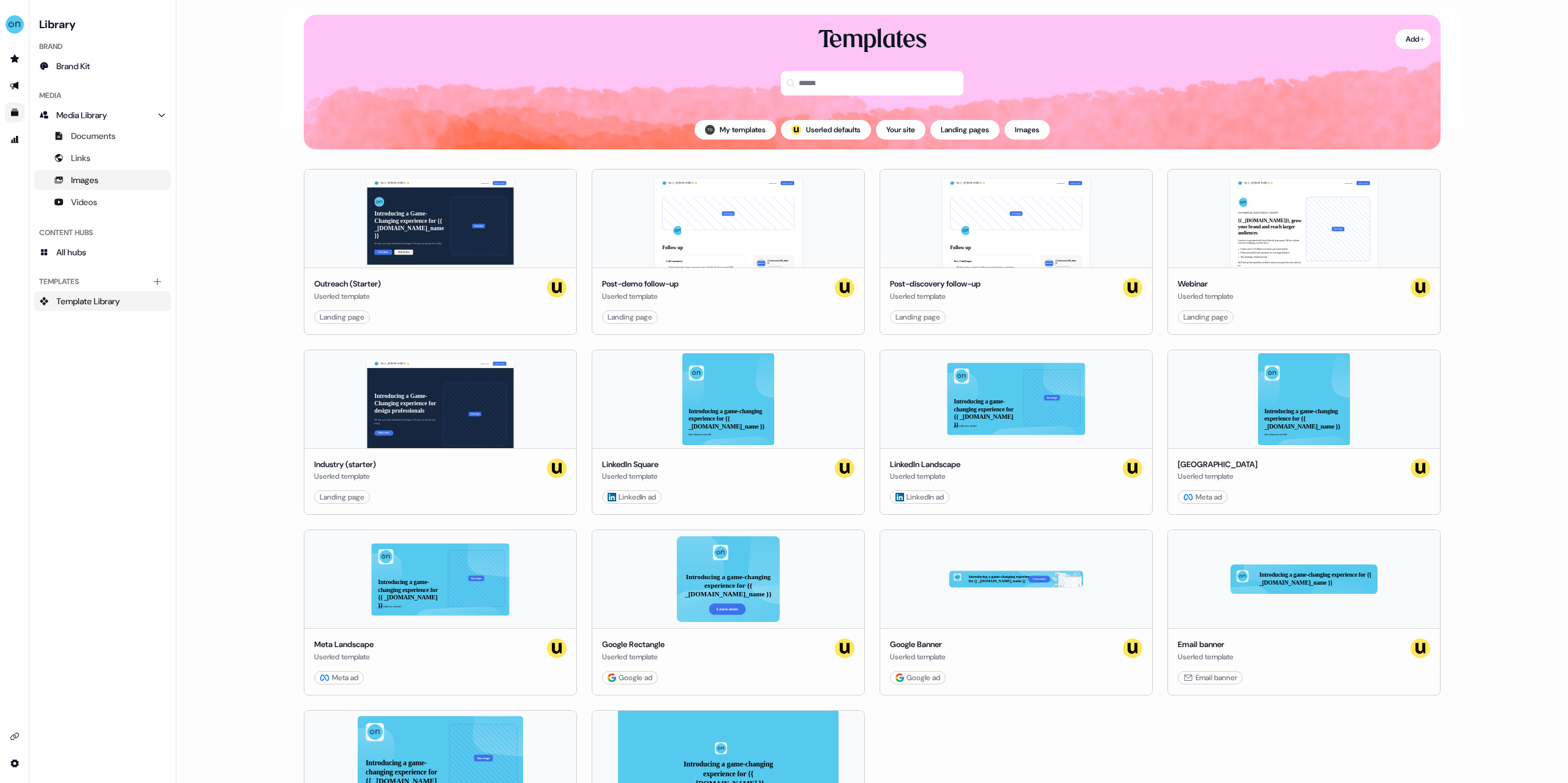
click at [104, 181] on link "Images" at bounding box center [103, 180] width 137 height 20
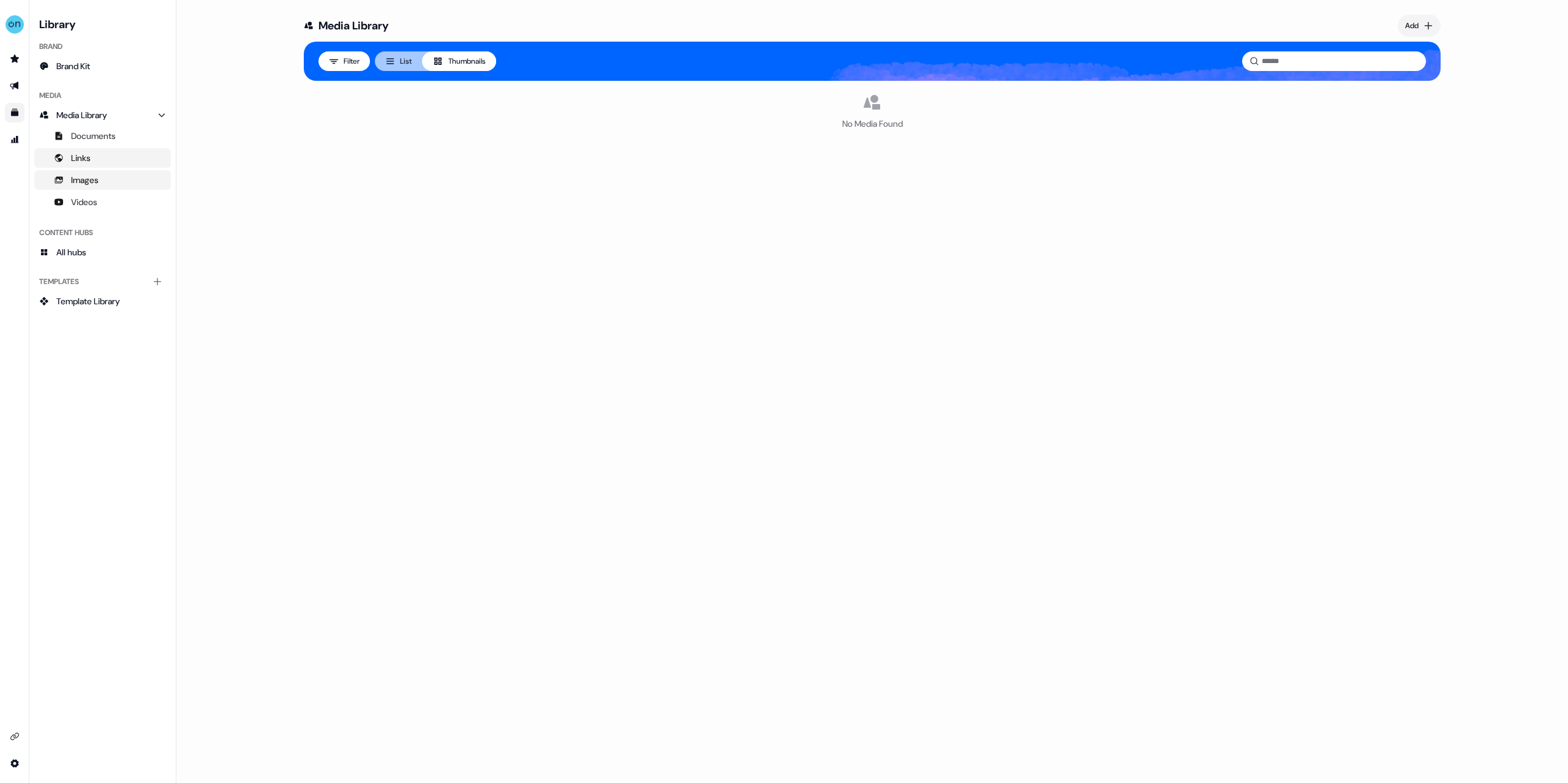
click at [96, 150] on link "Links" at bounding box center [103, 158] width 137 height 20
click at [1428, 23] on html "For the best experience switch devices to a bigger screen. Go to Userled.io Lib…" at bounding box center [784, 392] width 1568 height 783
click at [1405, 56] on div "Upload files" at bounding box center [1402, 51] width 72 height 20
click at [92, 111] on span "Media Library" at bounding box center [82, 115] width 51 height 12
click at [90, 70] on span "Brand Kit" at bounding box center [72, 66] width 33 height 12
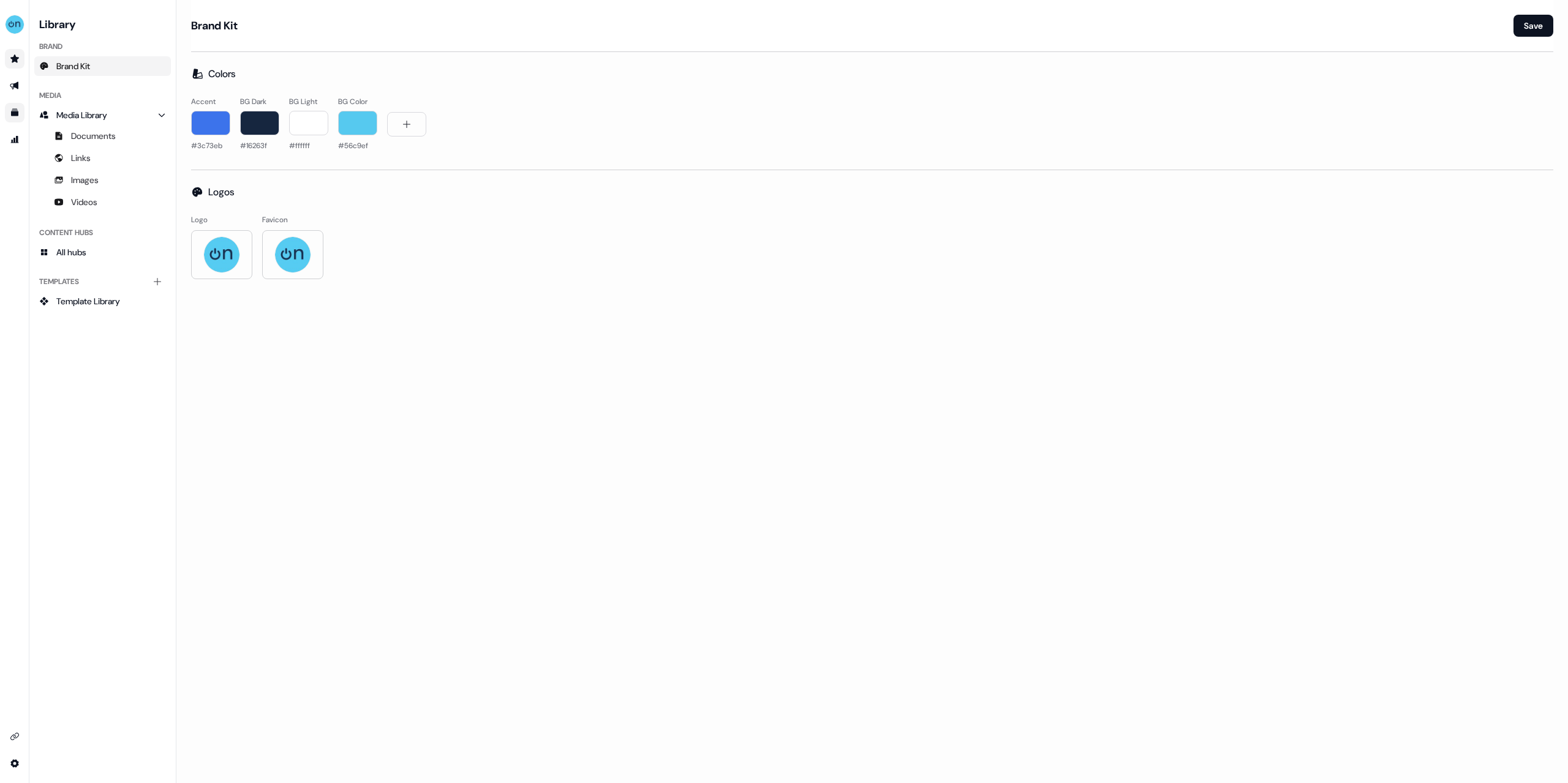
click at [17, 61] on icon "Go to prospects" at bounding box center [14, 58] width 9 height 8
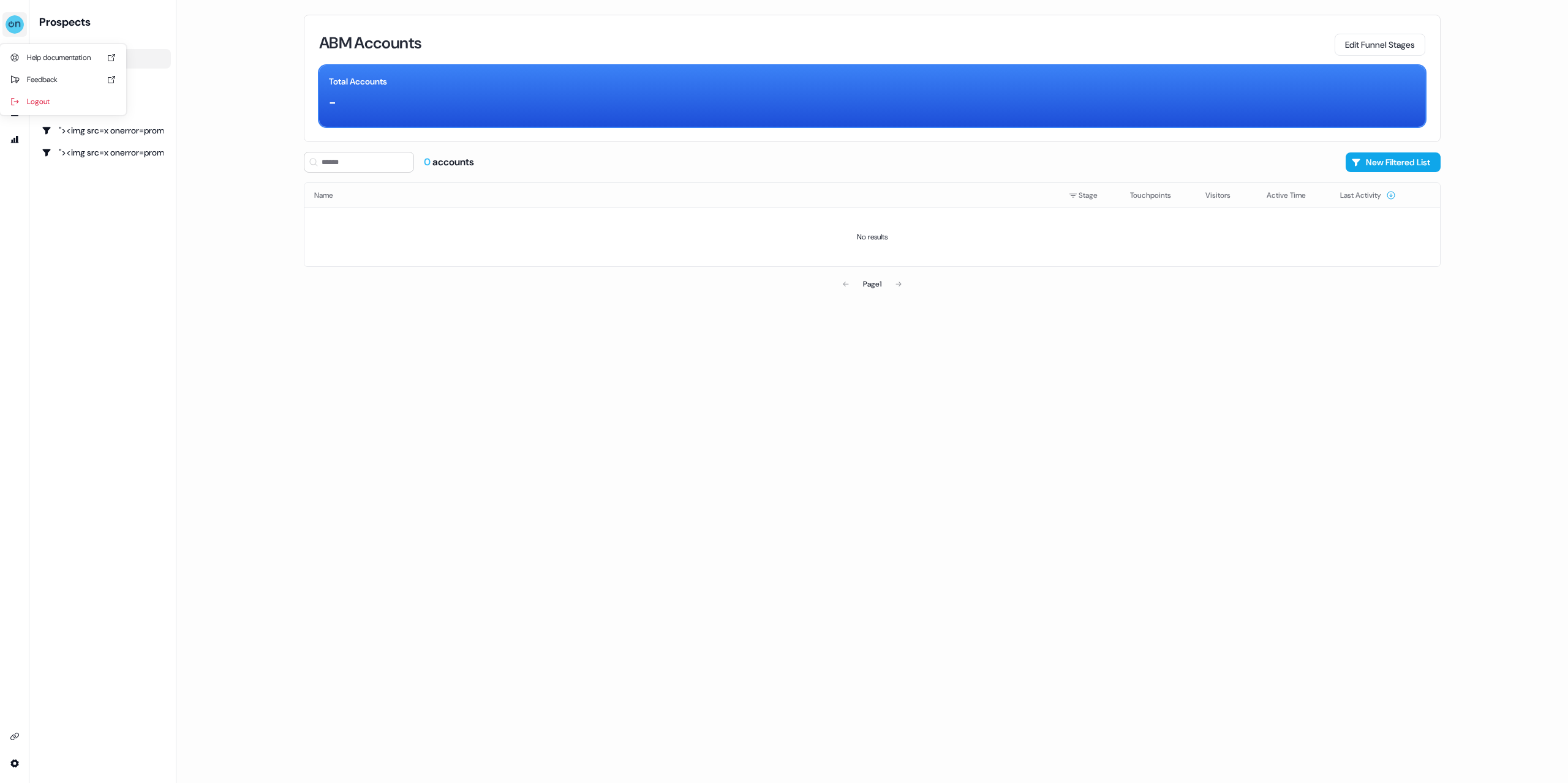
click at [8, 23] on img "side nav menu" at bounding box center [14, 24] width 20 height 20
click at [29, 63] on div "Help documentation" at bounding box center [63, 57] width 116 height 22
click at [12, 761] on html "For the best experience switch devices to a bigger screen. Go to Userled.io Pro…" at bounding box center [784, 392] width 1568 height 783
click at [27, 741] on html "For the best experience switch devices to a bigger screen. Go to Userled.io Pro…" at bounding box center [784, 392] width 1568 height 783
click at [24, 742] on link "Go to integrations" at bounding box center [14, 736] width 20 height 20
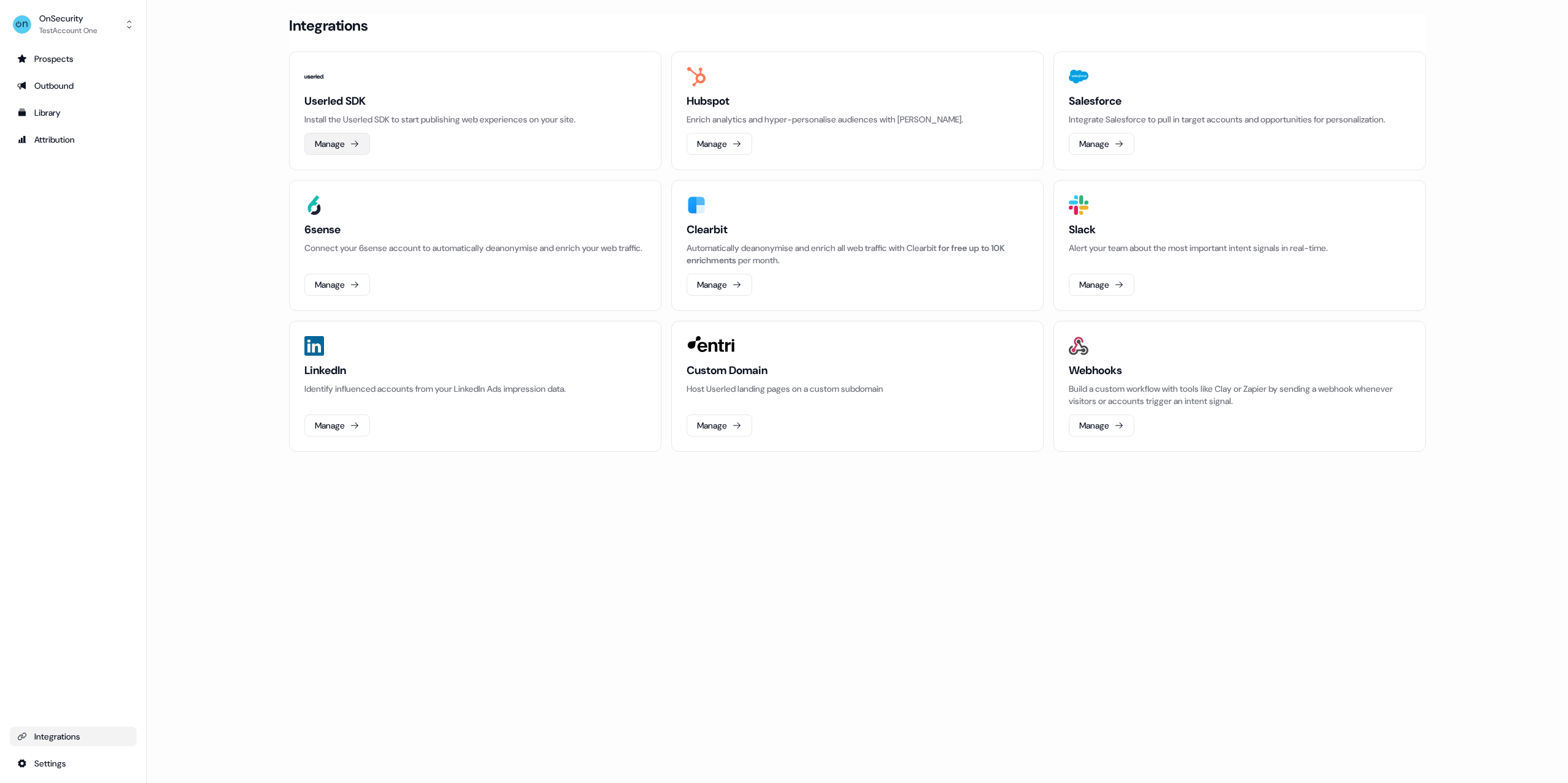
click at [344, 150] on button "Manage" at bounding box center [336, 143] width 66 height 22
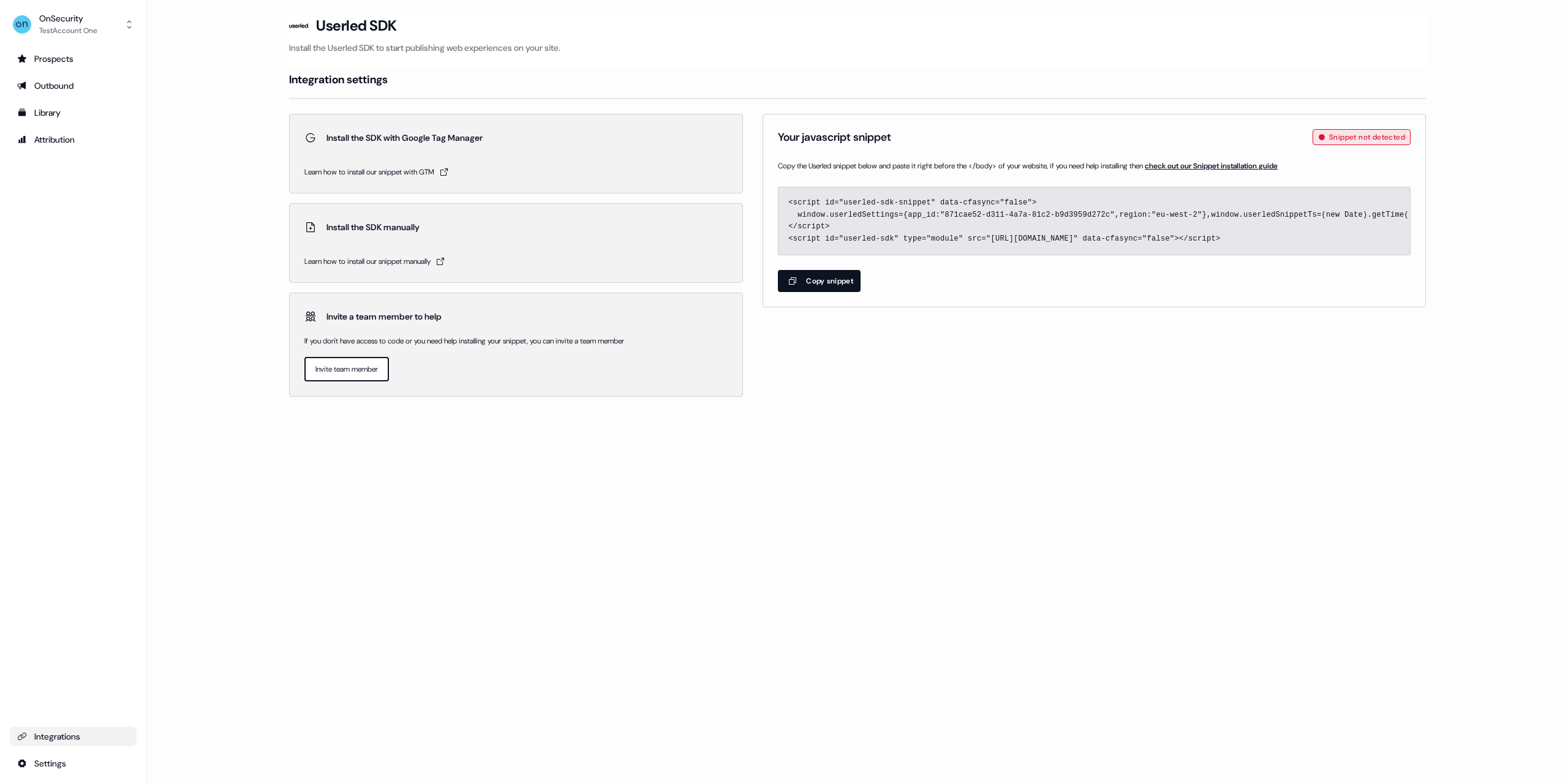
click at [886, 349] on div "Install the SDK with Google Tag Manager Learn how to install our snippet with G…" at bounding box center [857, 256] width 1137 height 283
